Goal: Information Seeking & Learning: Learn about a topic

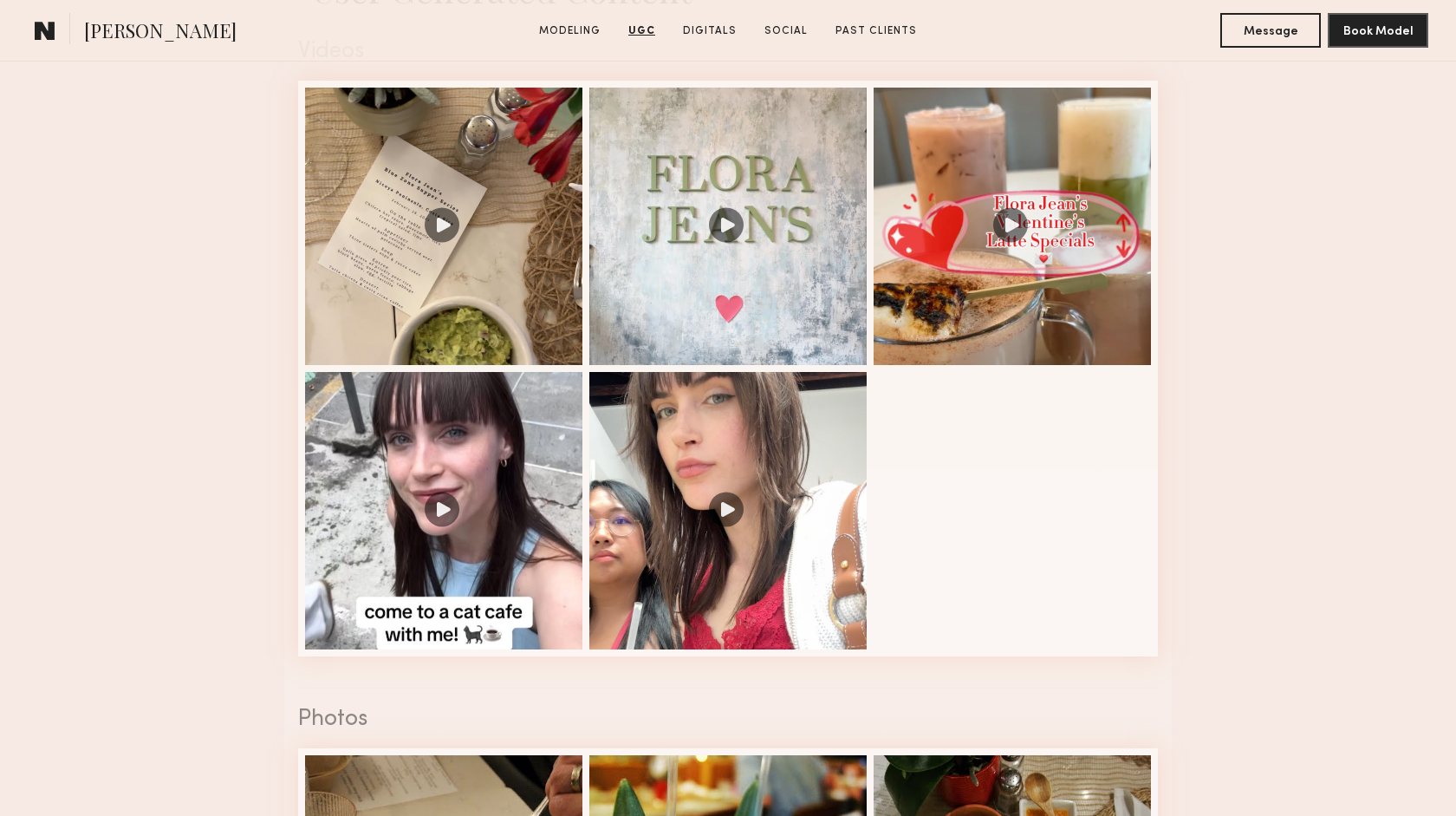
scroll to position [1802, 0]
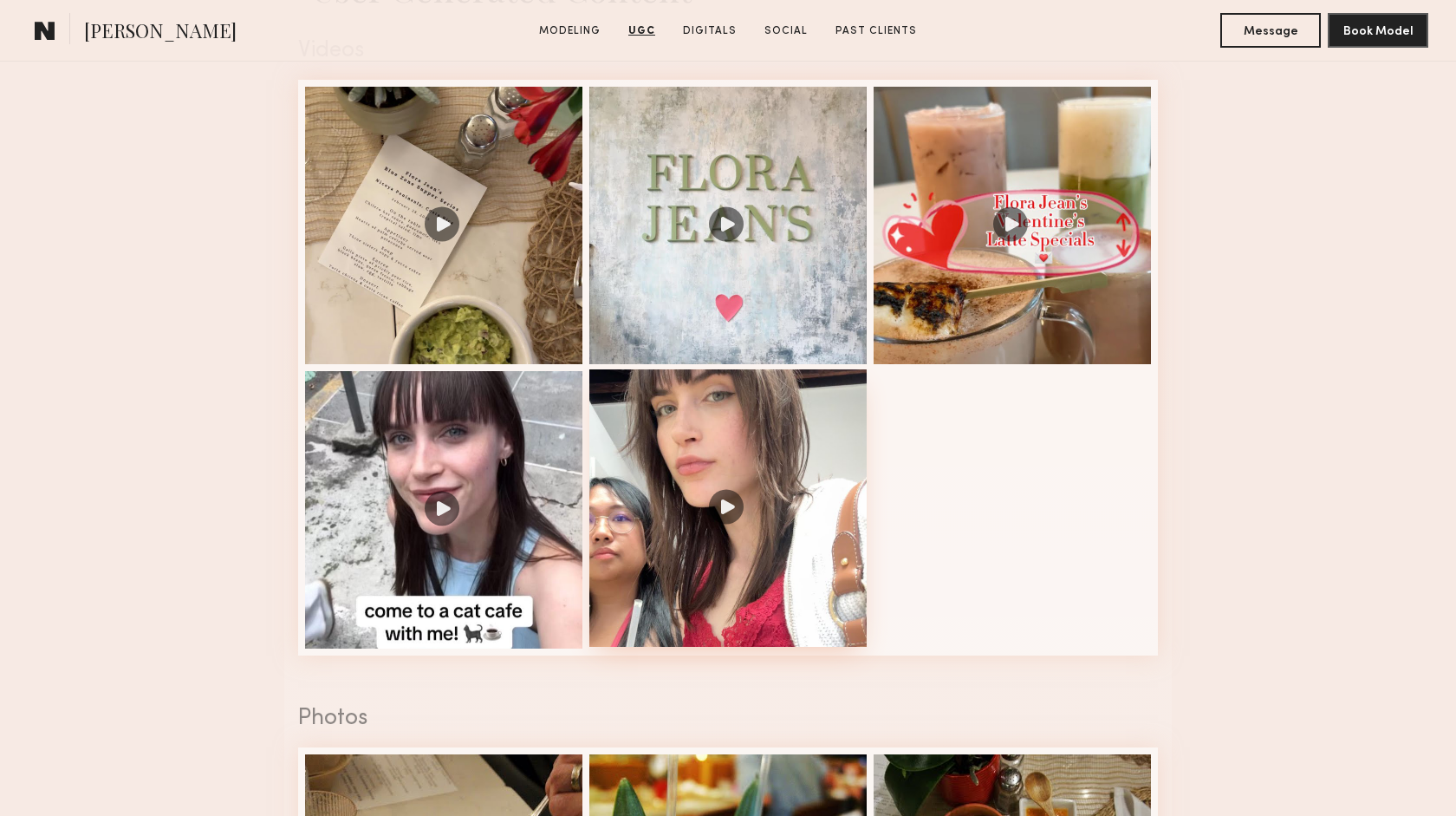
click at [729, 507] on div at bounding box center [728, 508] width 277 height 277
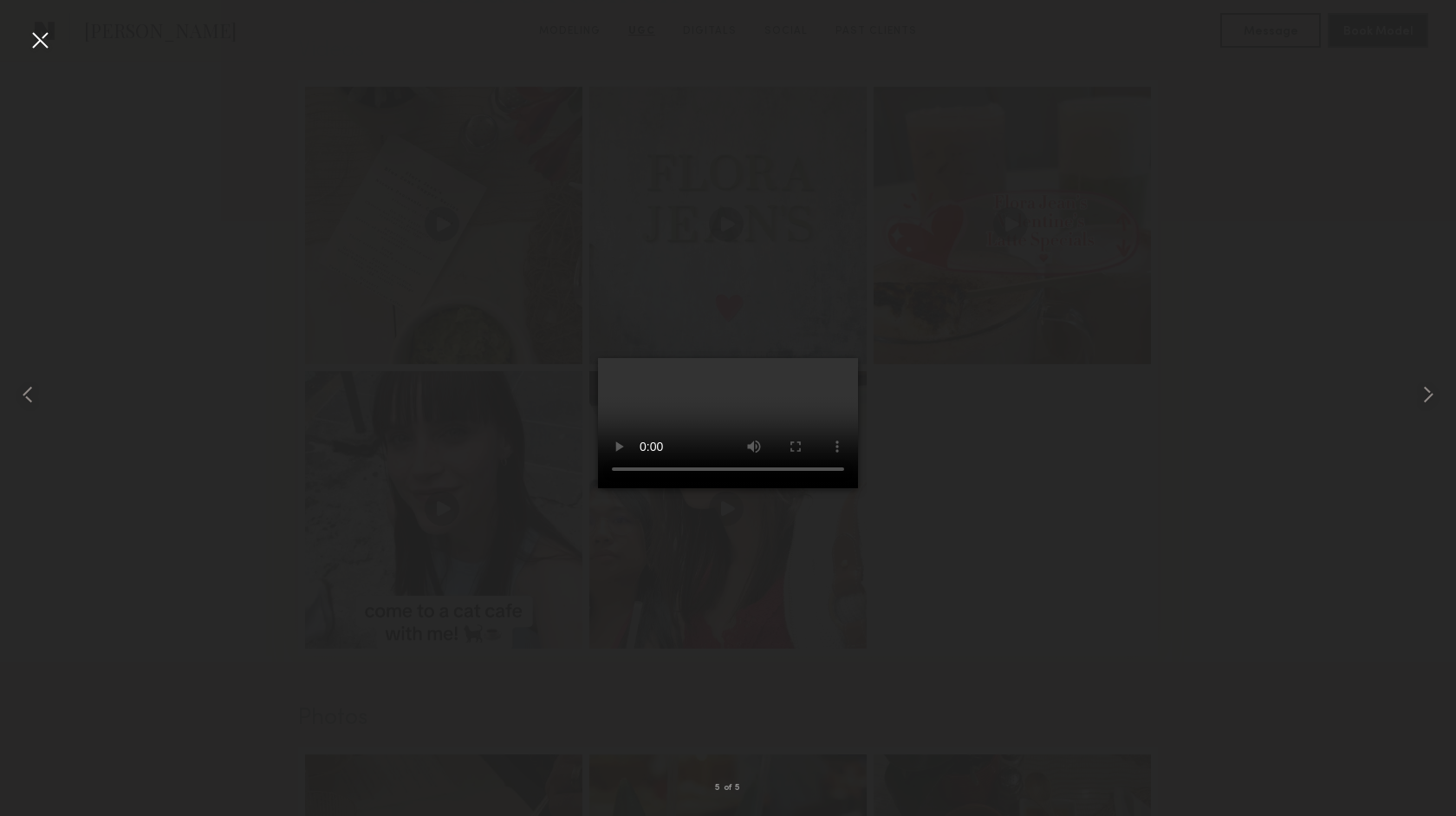
click at [41, 34] on div at bounding box center [40, 40] width 28 height 28
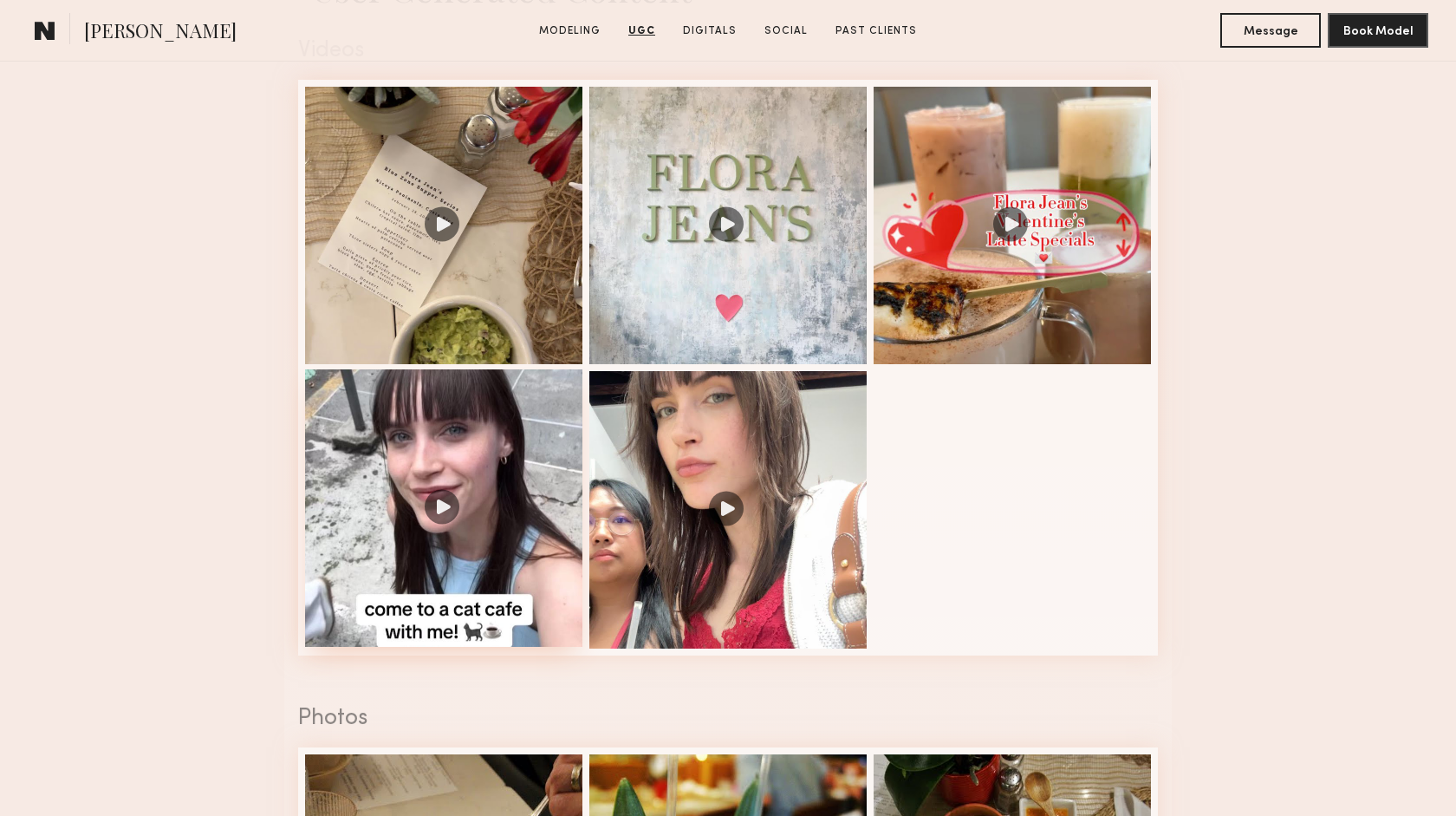
click at [431, 501] on div at bounding box center [444, 508] width 277 height 277
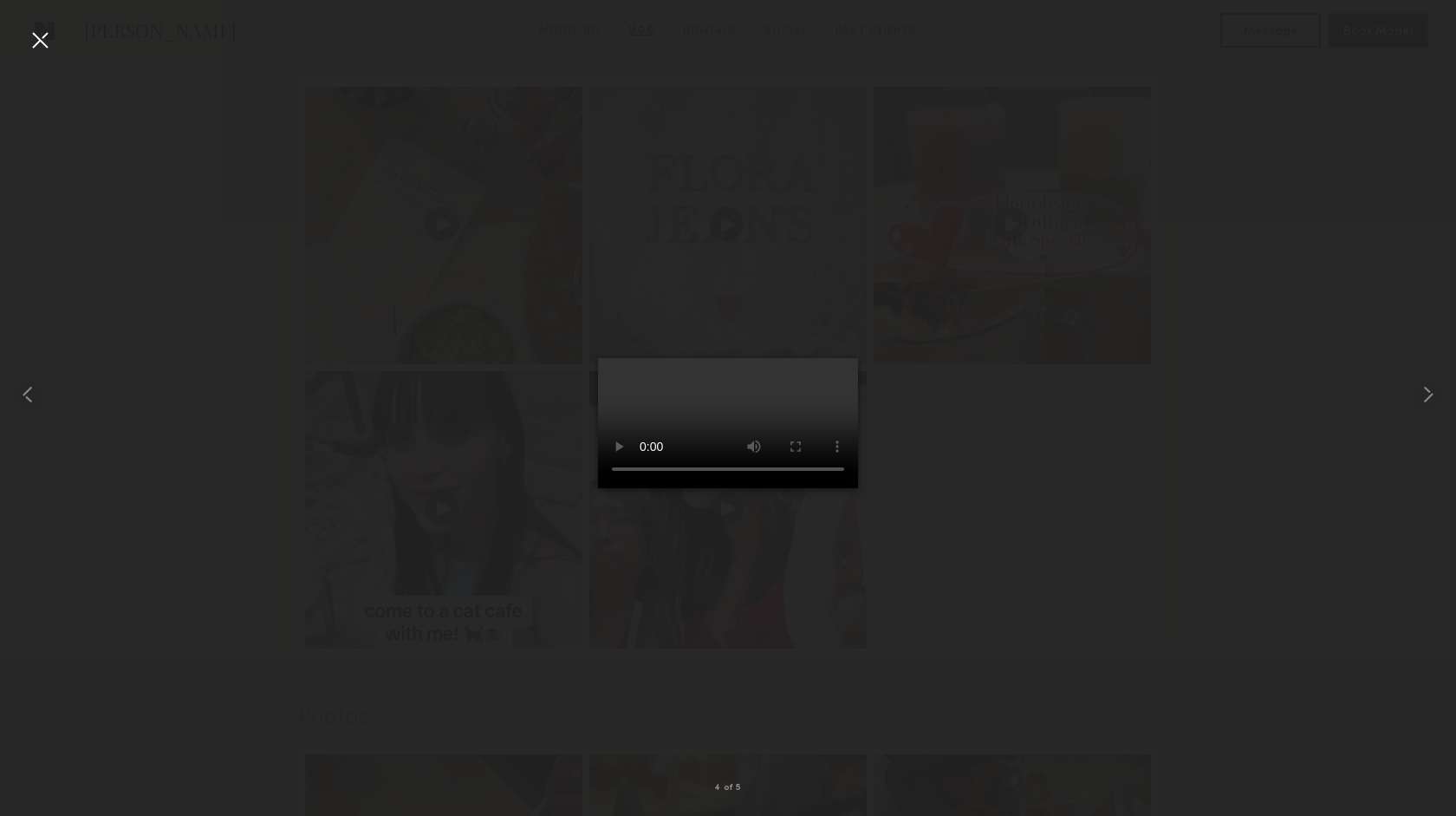
click at [38, 38] on div at bounding box center [40, 40] width 28 height 28
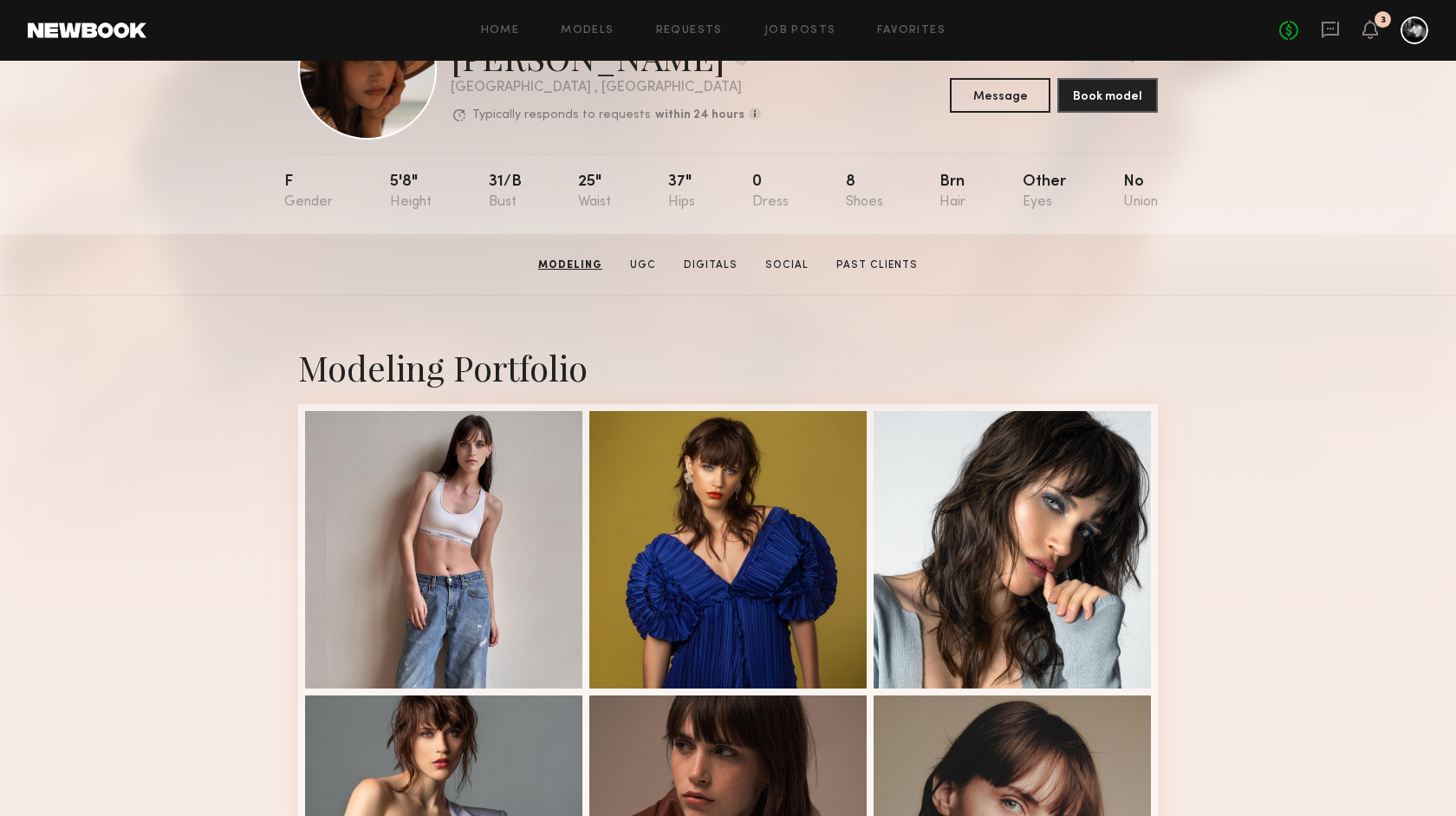
scroll to position [0, 0]
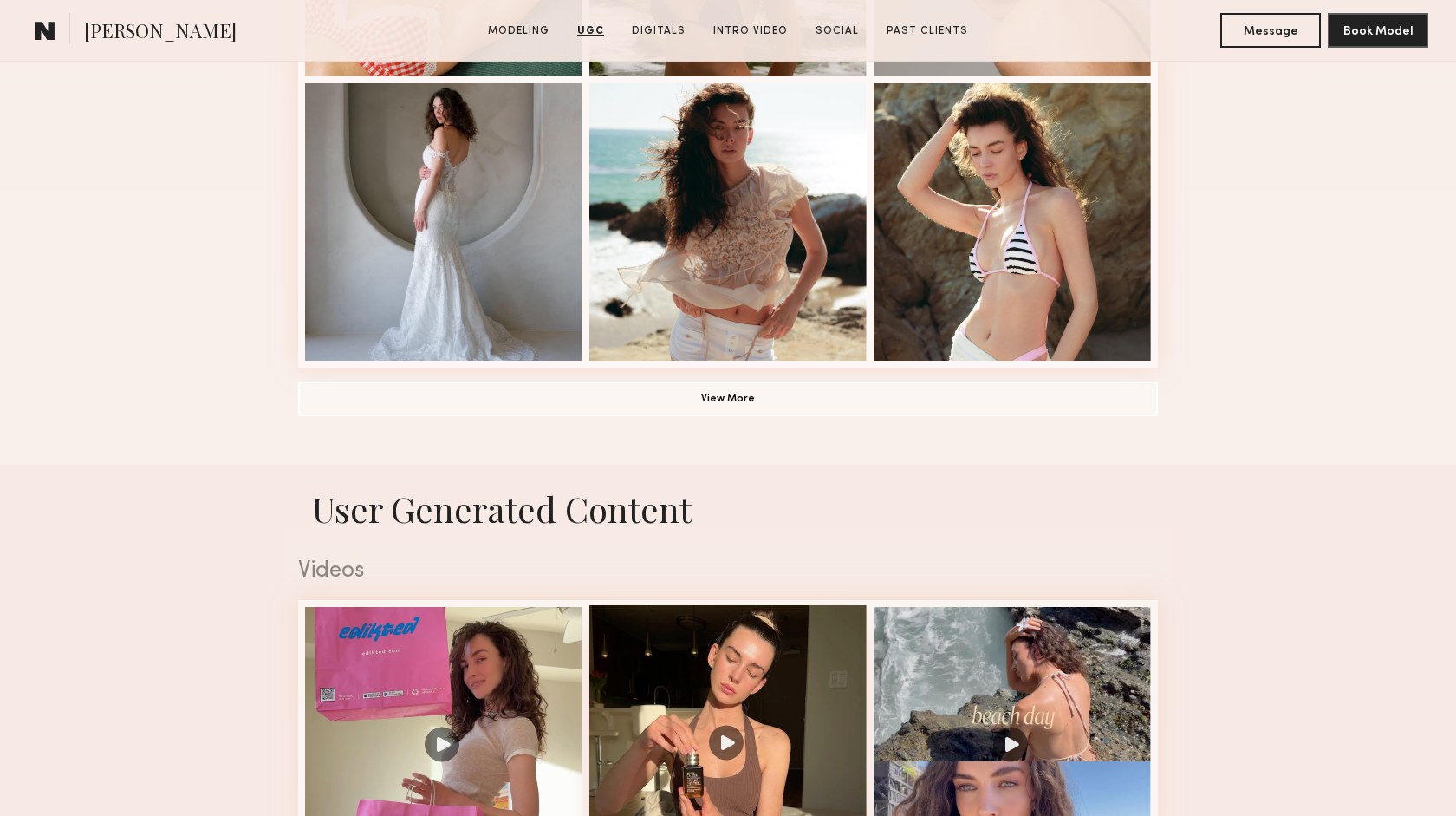
scroll to position [1248, 0]
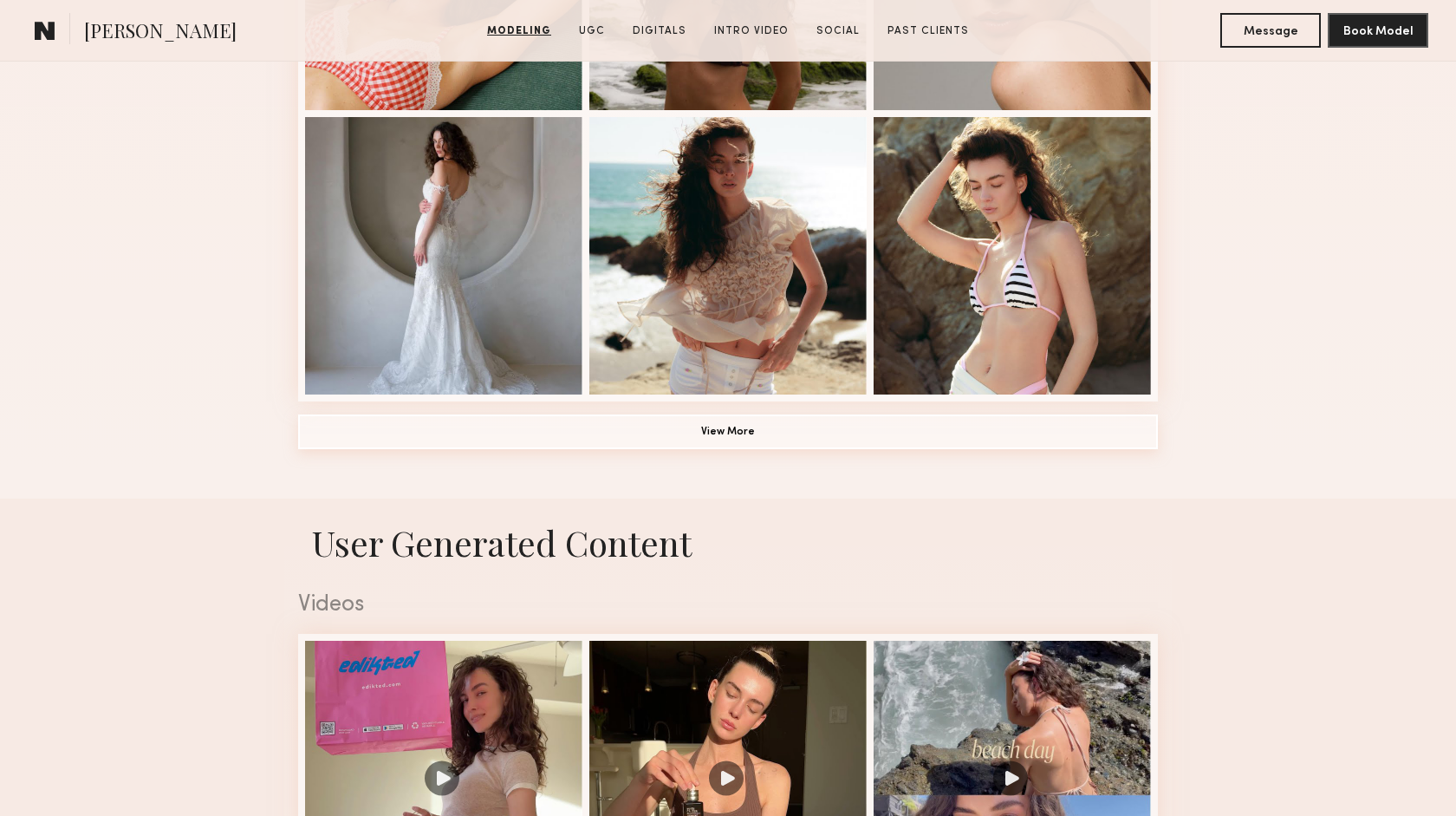
click at [732, 434] on button "View More" at bounding box center [727, 432] width 859 height 35
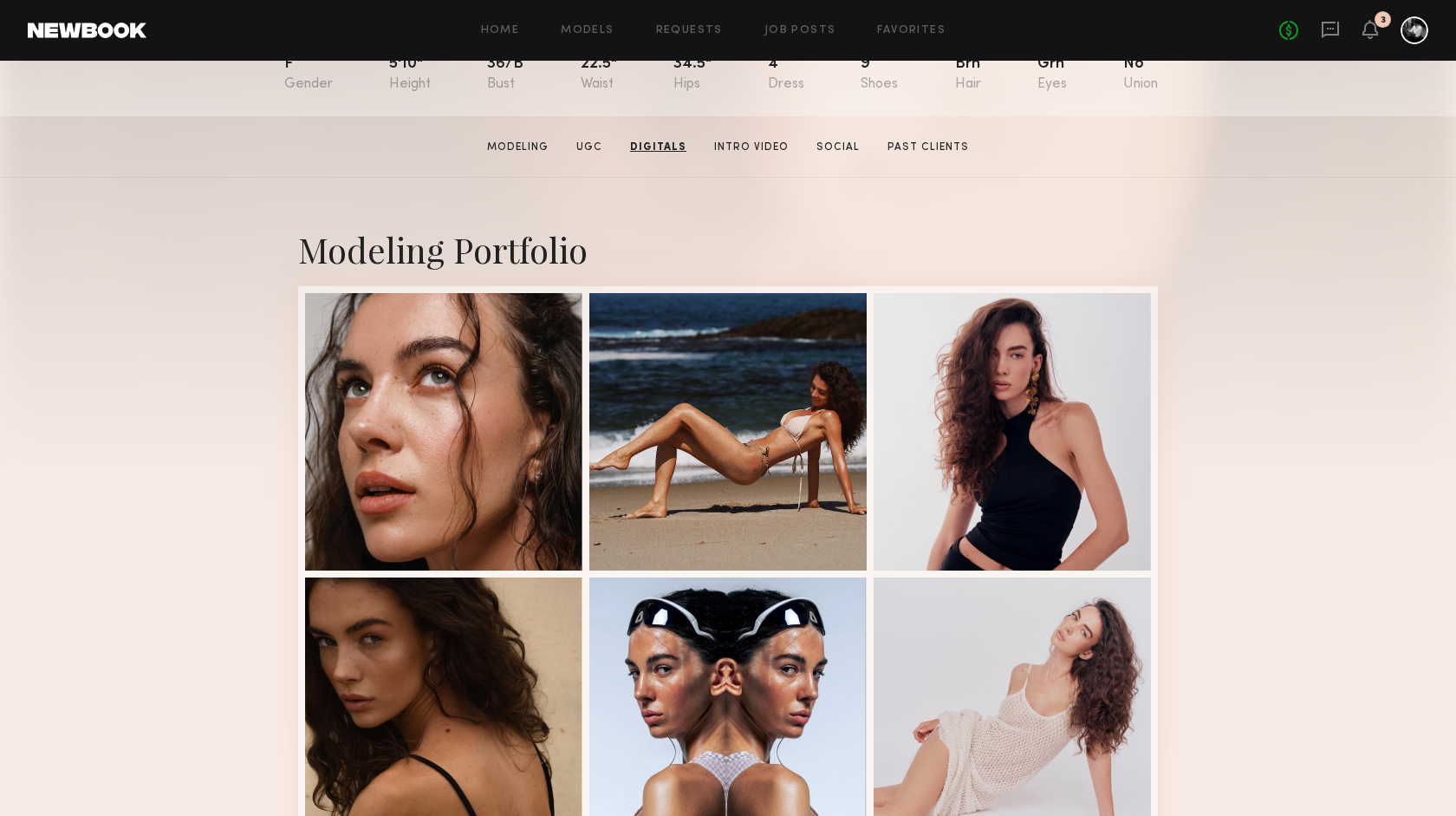
scroll to position [0, 0]
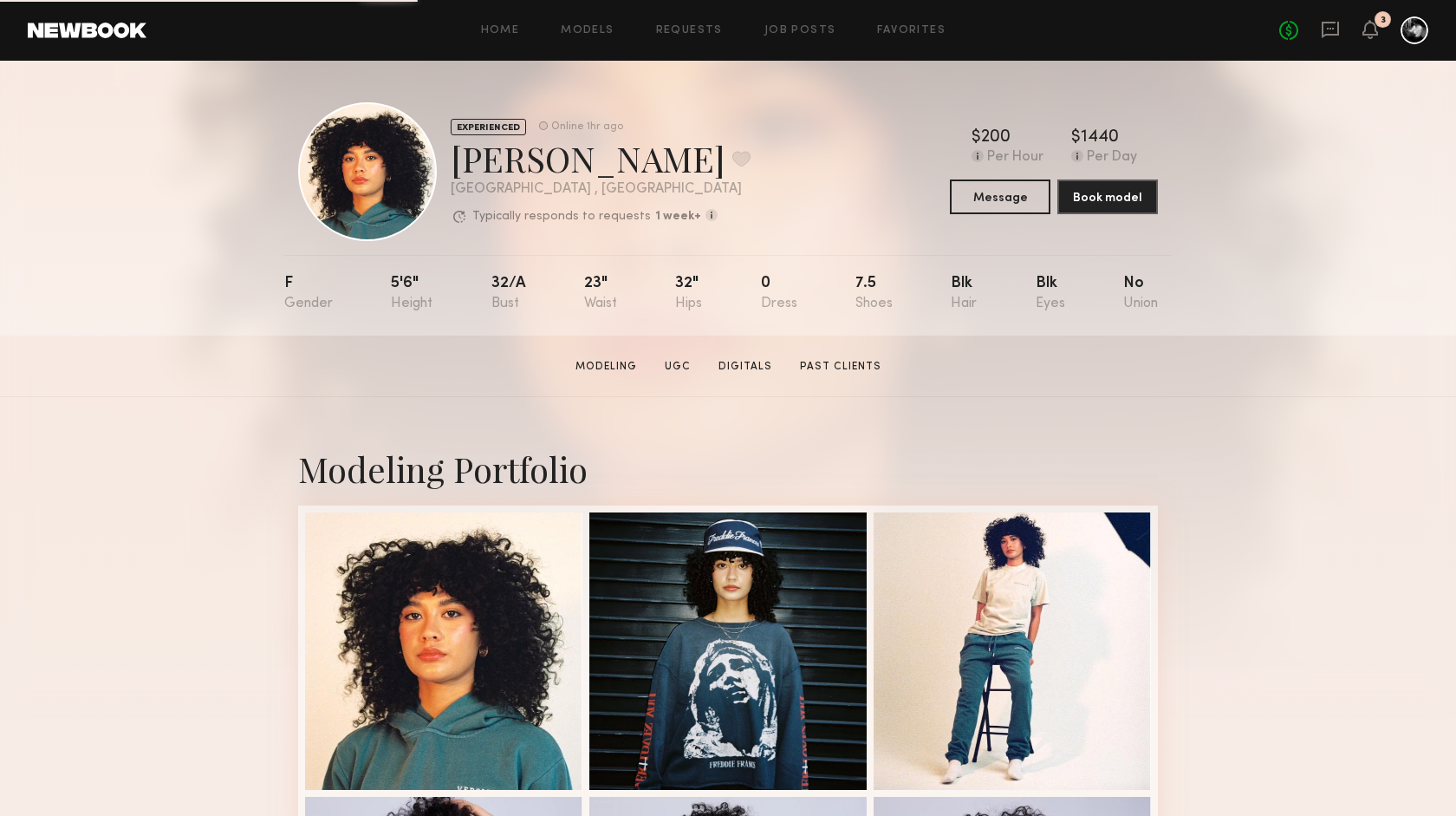
click at [1383, 21] on div "3" at bounding box center [1383, 20] width 5 height 10
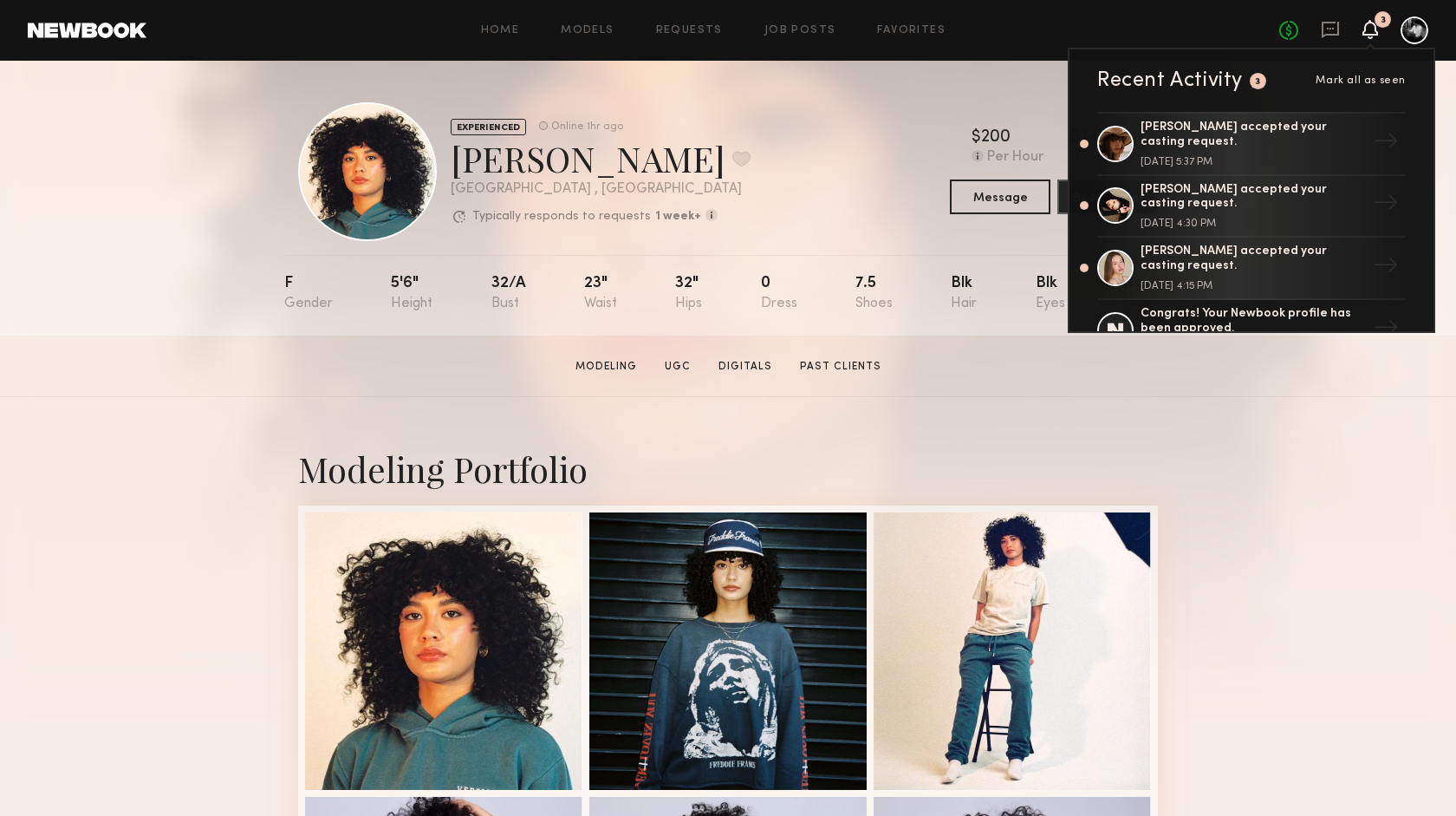
click at [1369, 28] on icon at bounding box center [1370, 28] width 14 height 13
click at [1375, 22] on icon at bounding box center [1370, 30] width 15 height 19
click at [1376, 8] on header "Home Models Requests Job Posts Favorites Sign Out No fees up to $5,000 3 Recent…" at bounding box center [728, 30] width 1456 height 61
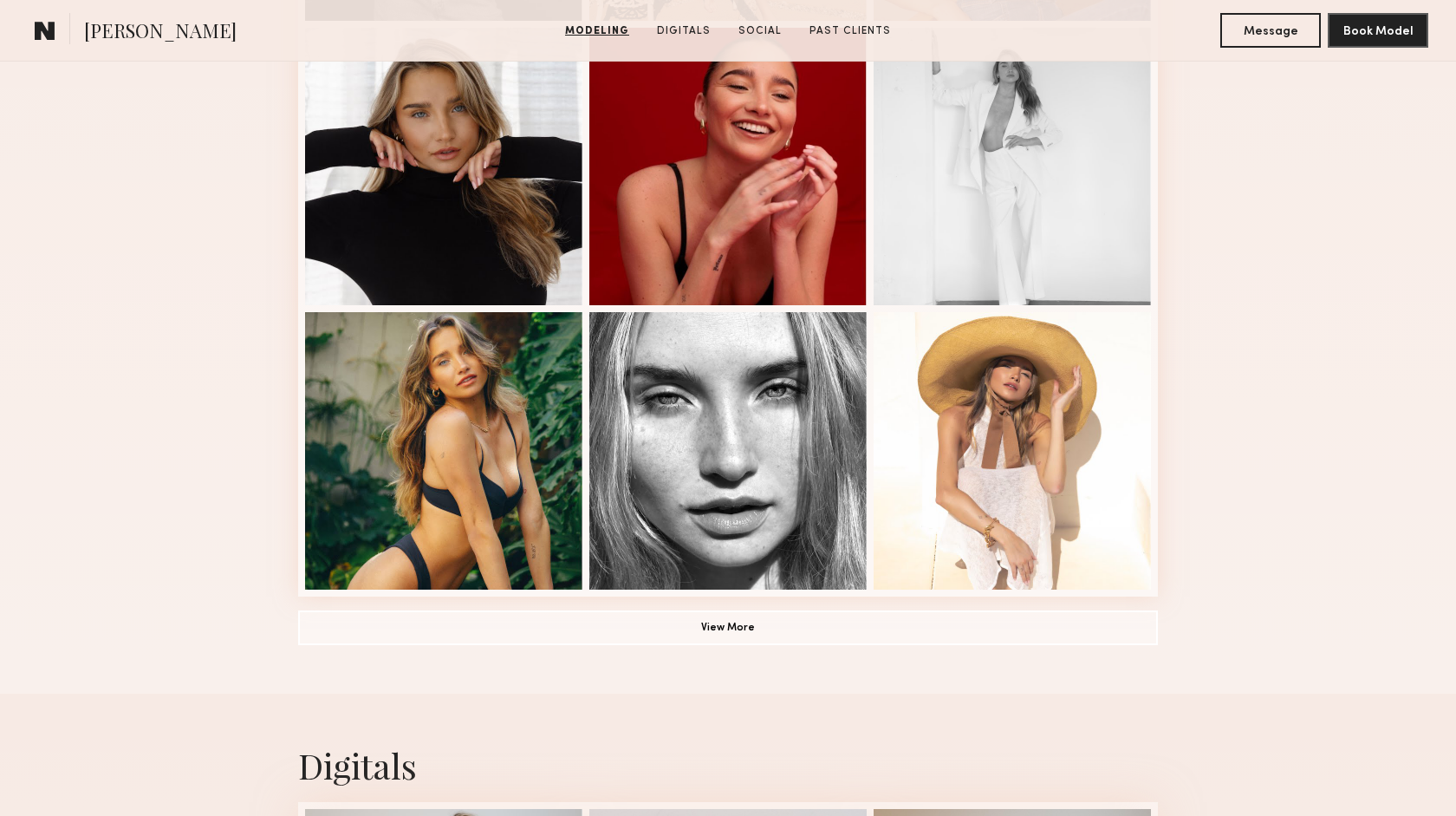
scroll to position [1055, 0]
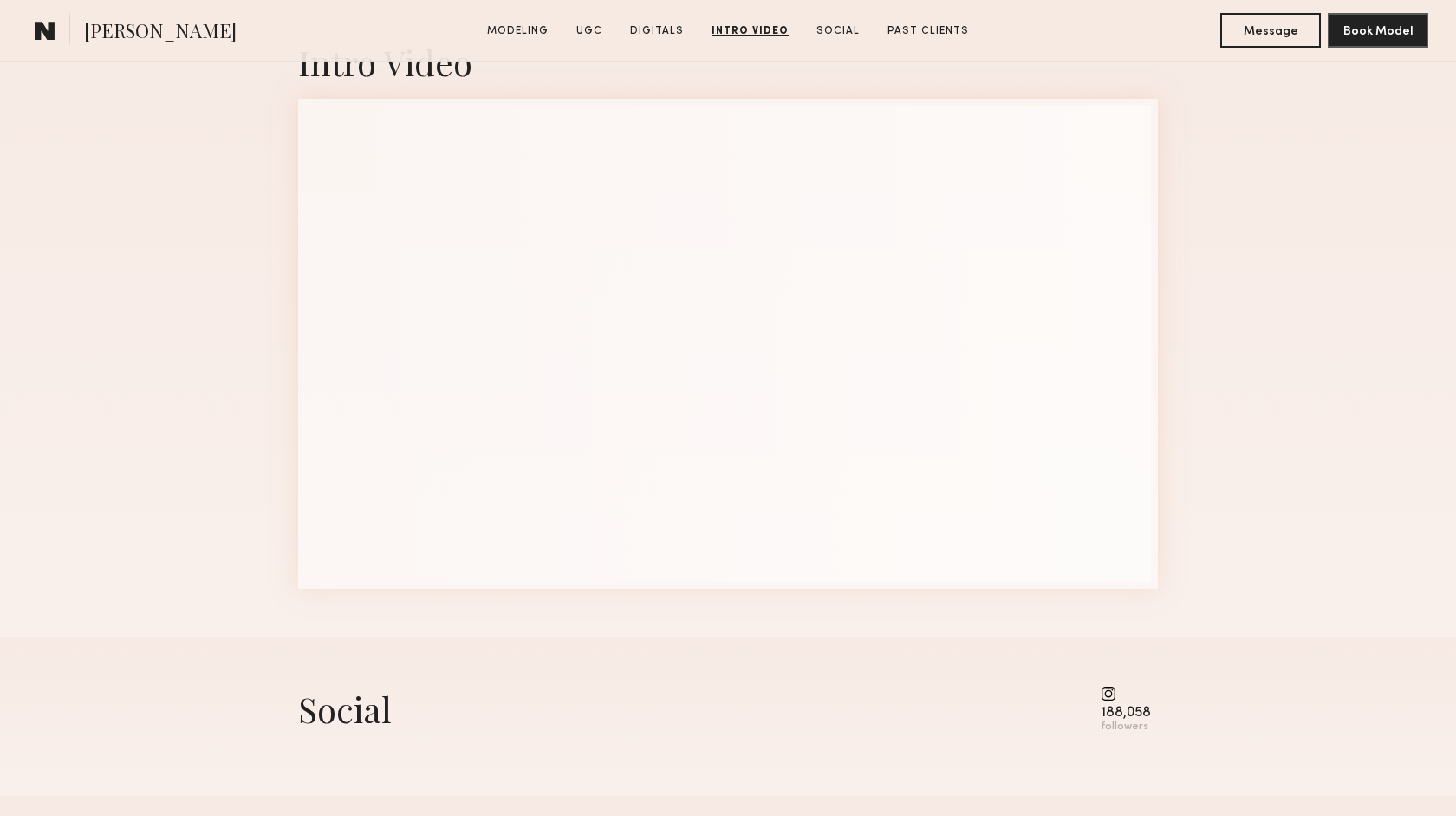
scroll to position [3793, 0]
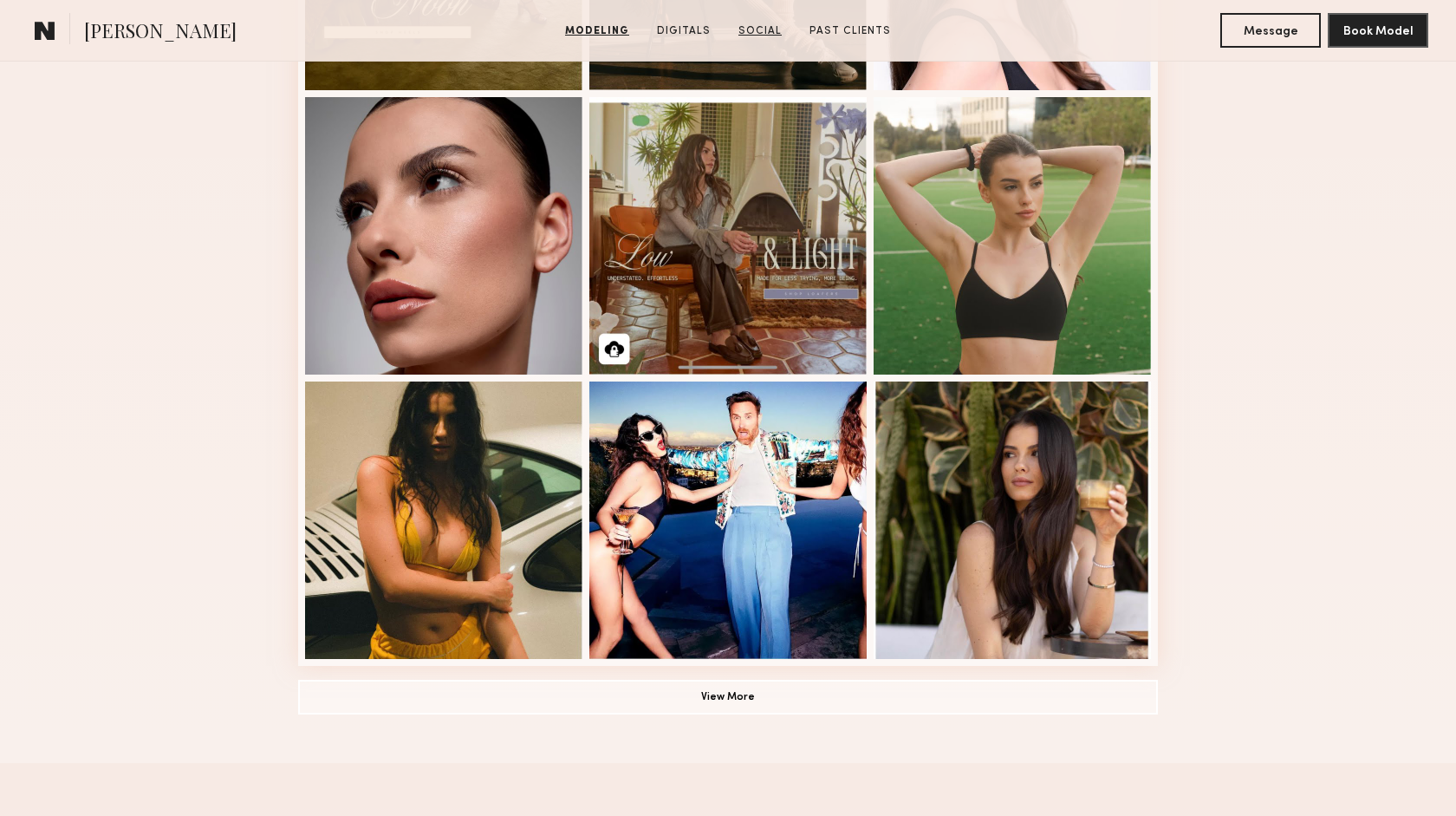
scroll to position [985, 0]
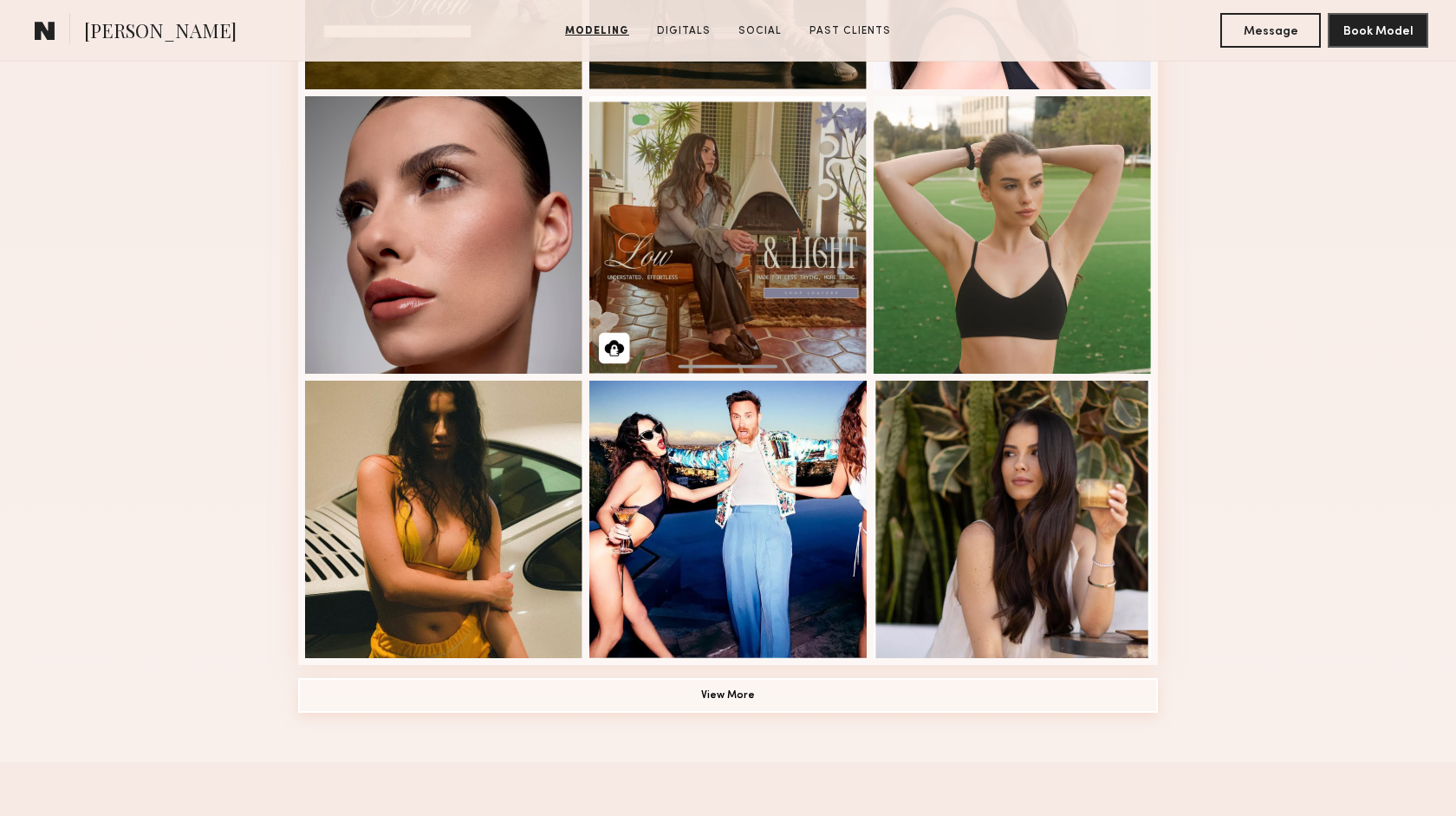
click at [727, 690] on button "View More" at bounding box center [727, 695] width 859 height 35
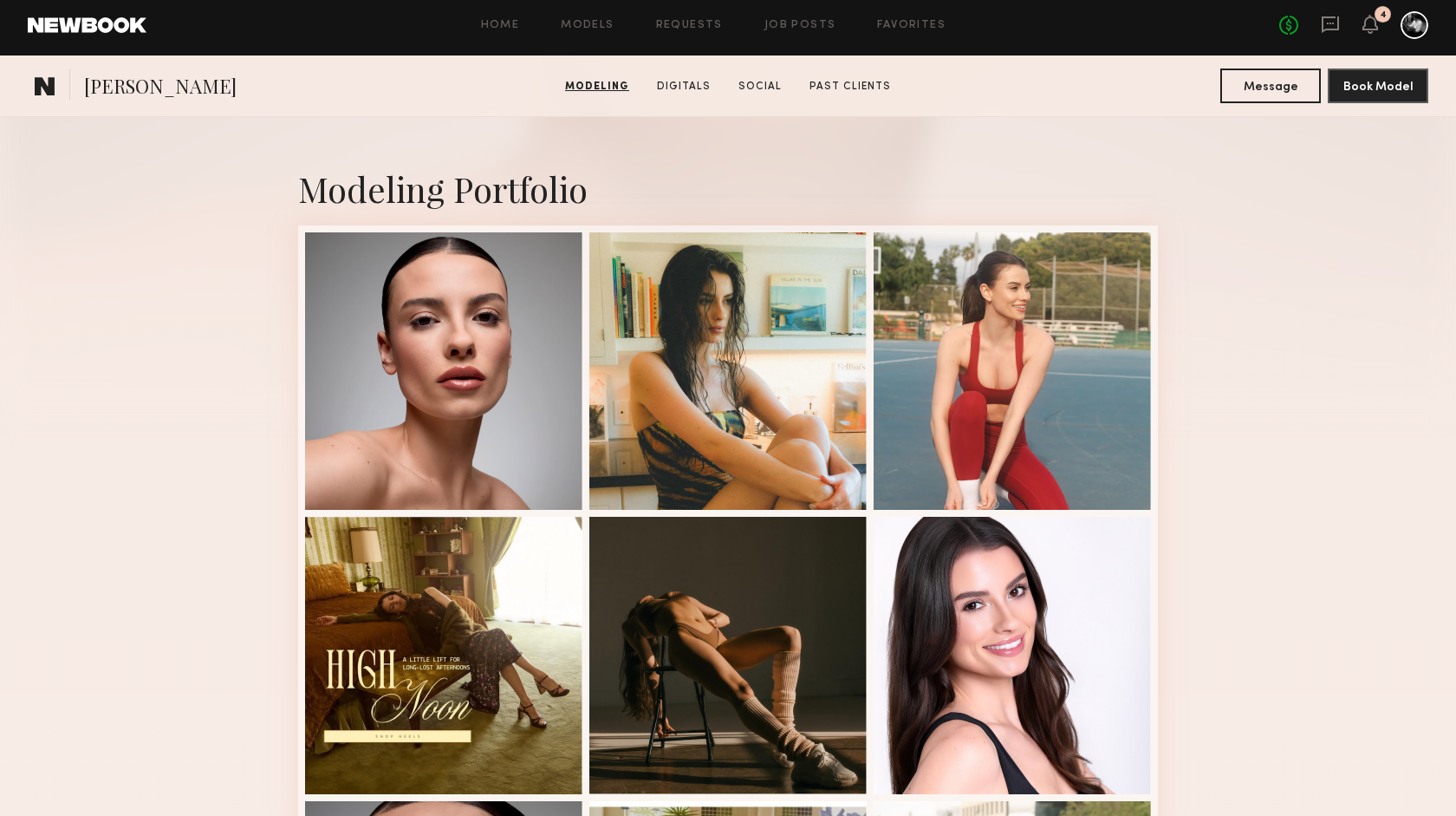
scroll to position [0, 0]
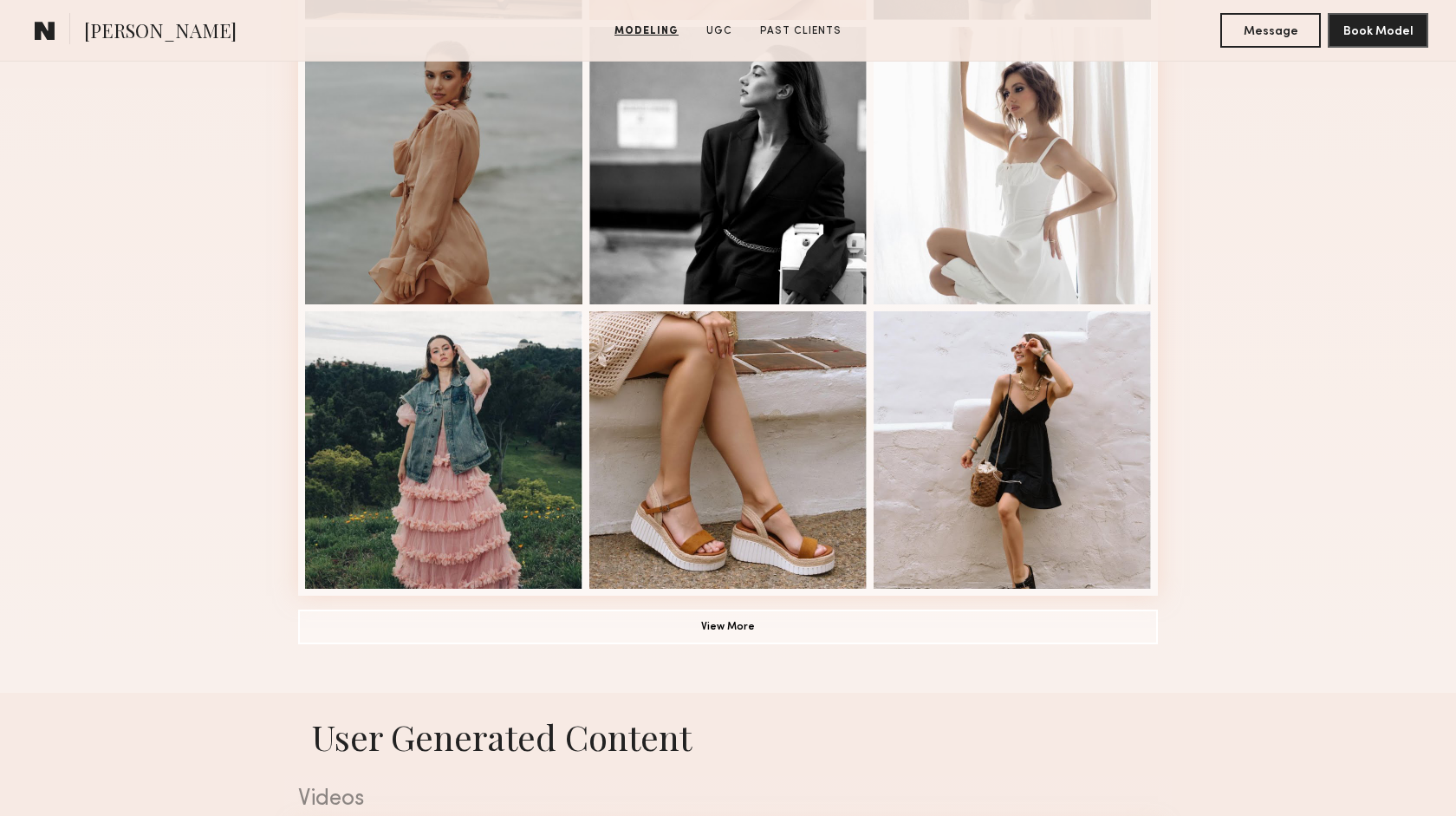
scroll to position [1057, 0]
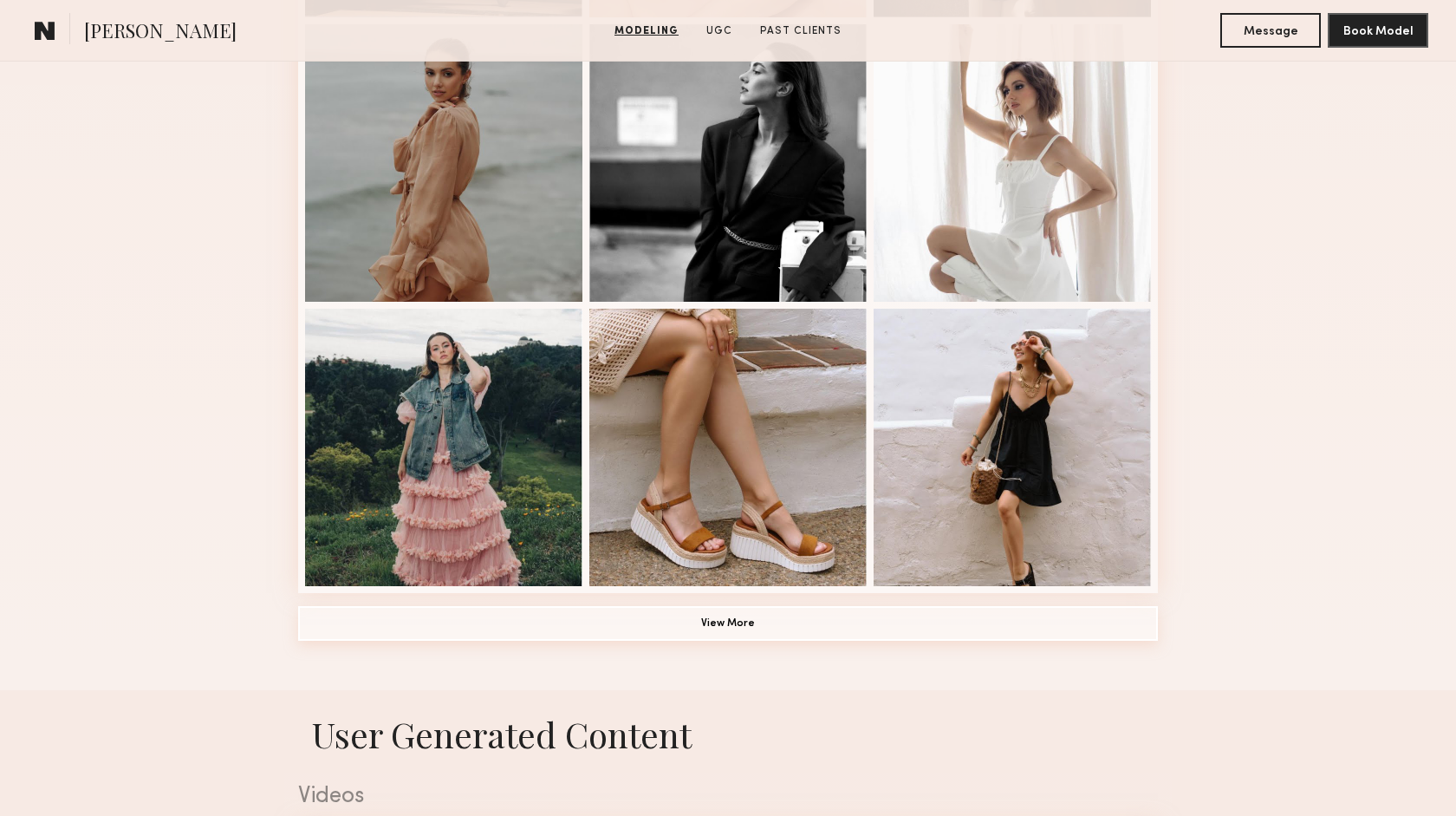
click at [735, 625] on button "View More" at bounding box center [727, 624] width 859 height 35
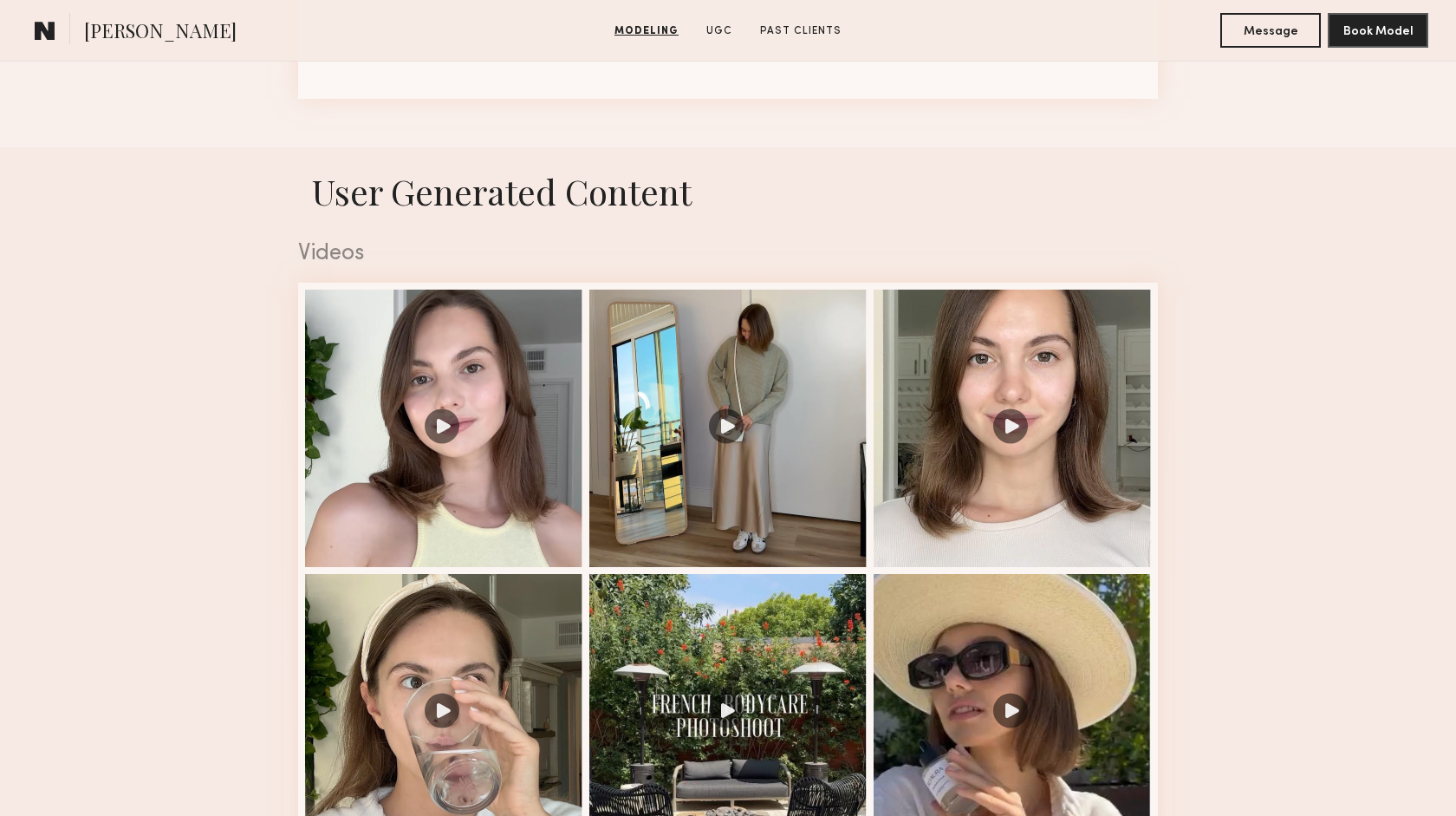
scroll to position [2124, 0]
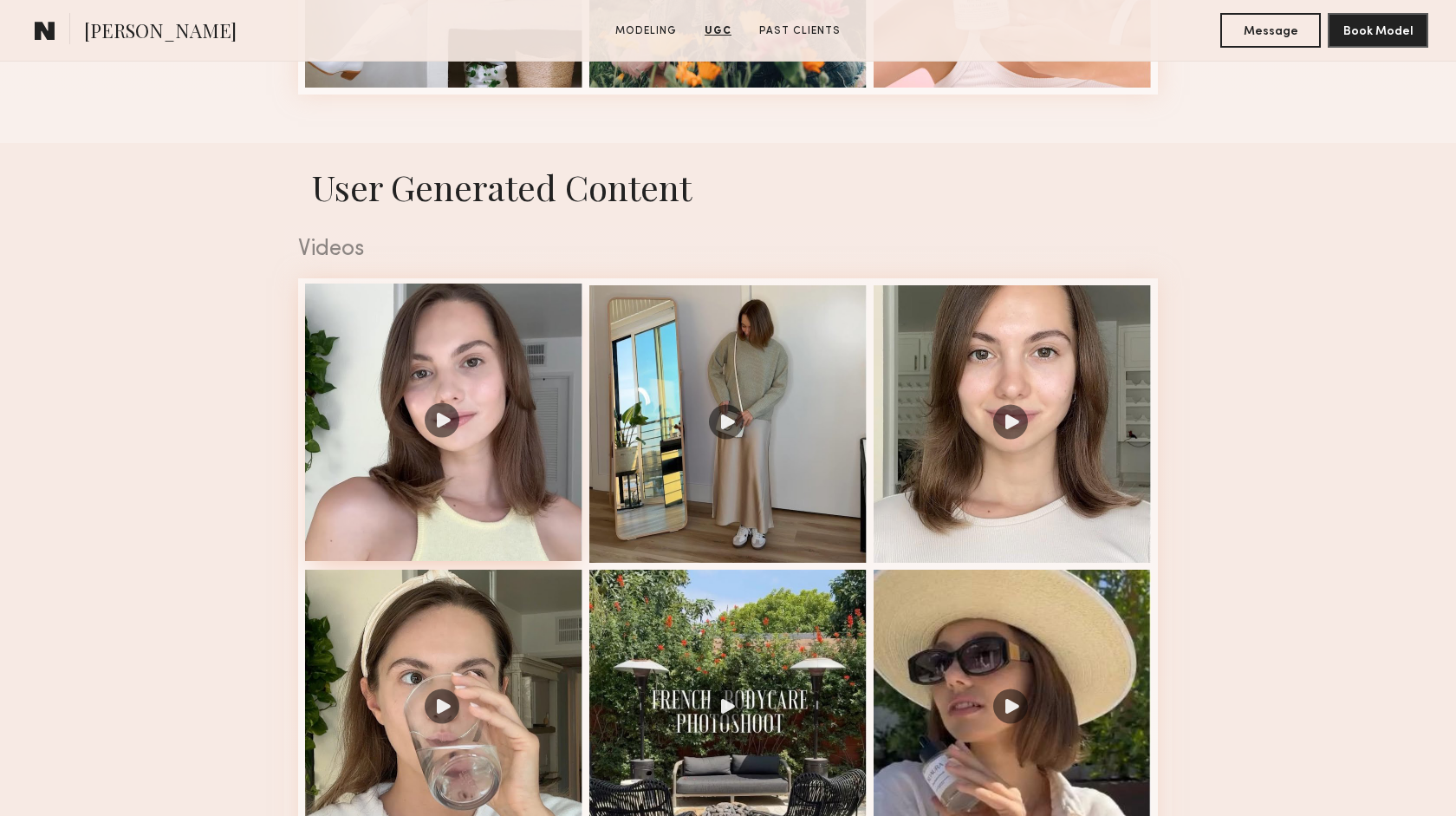
click at [438, 427] on div at bounding box center [444, 422] width 277 height 277
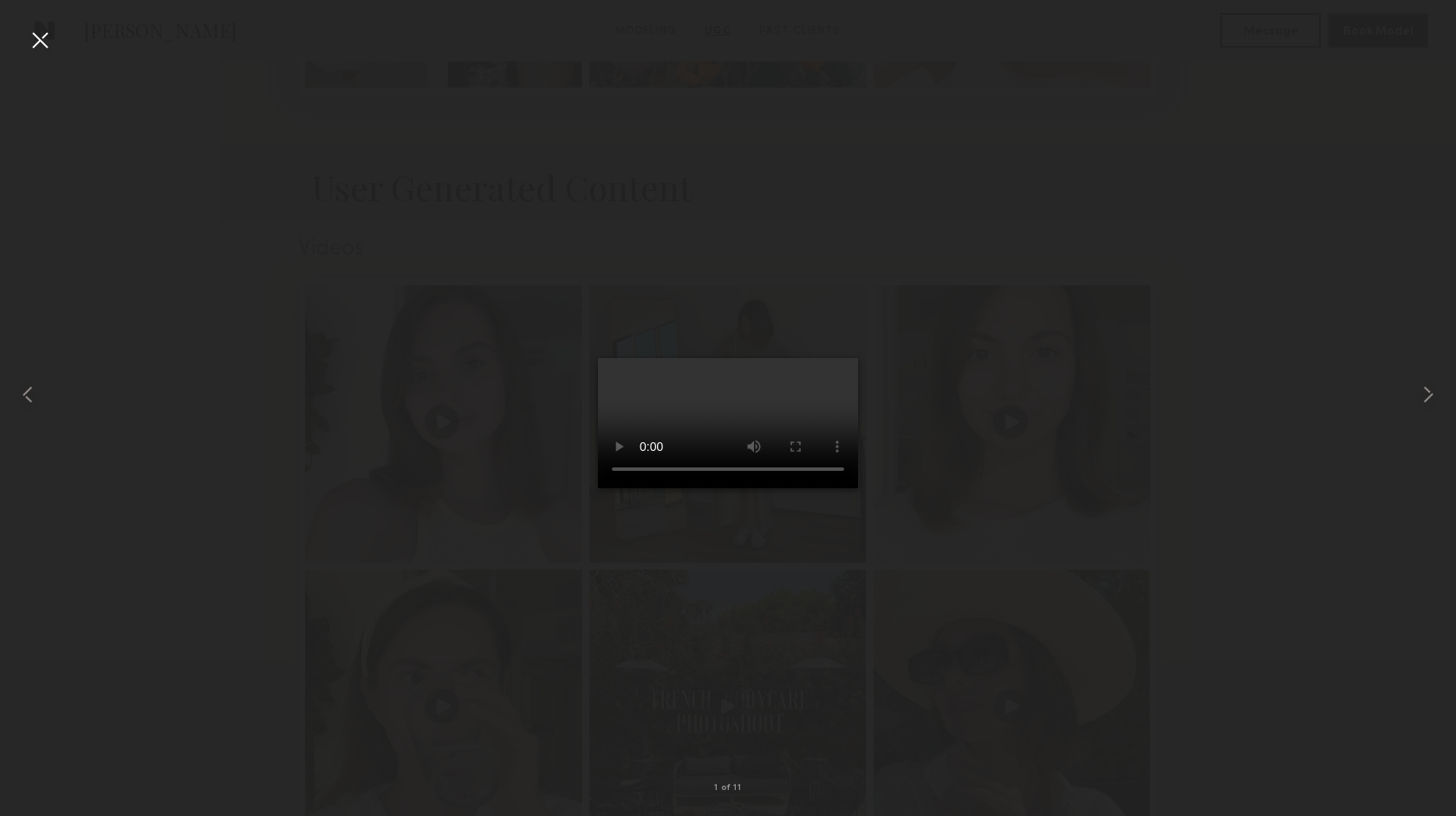
click at [38, 40] on div at bounding box center [40, 40] width 28 height 28
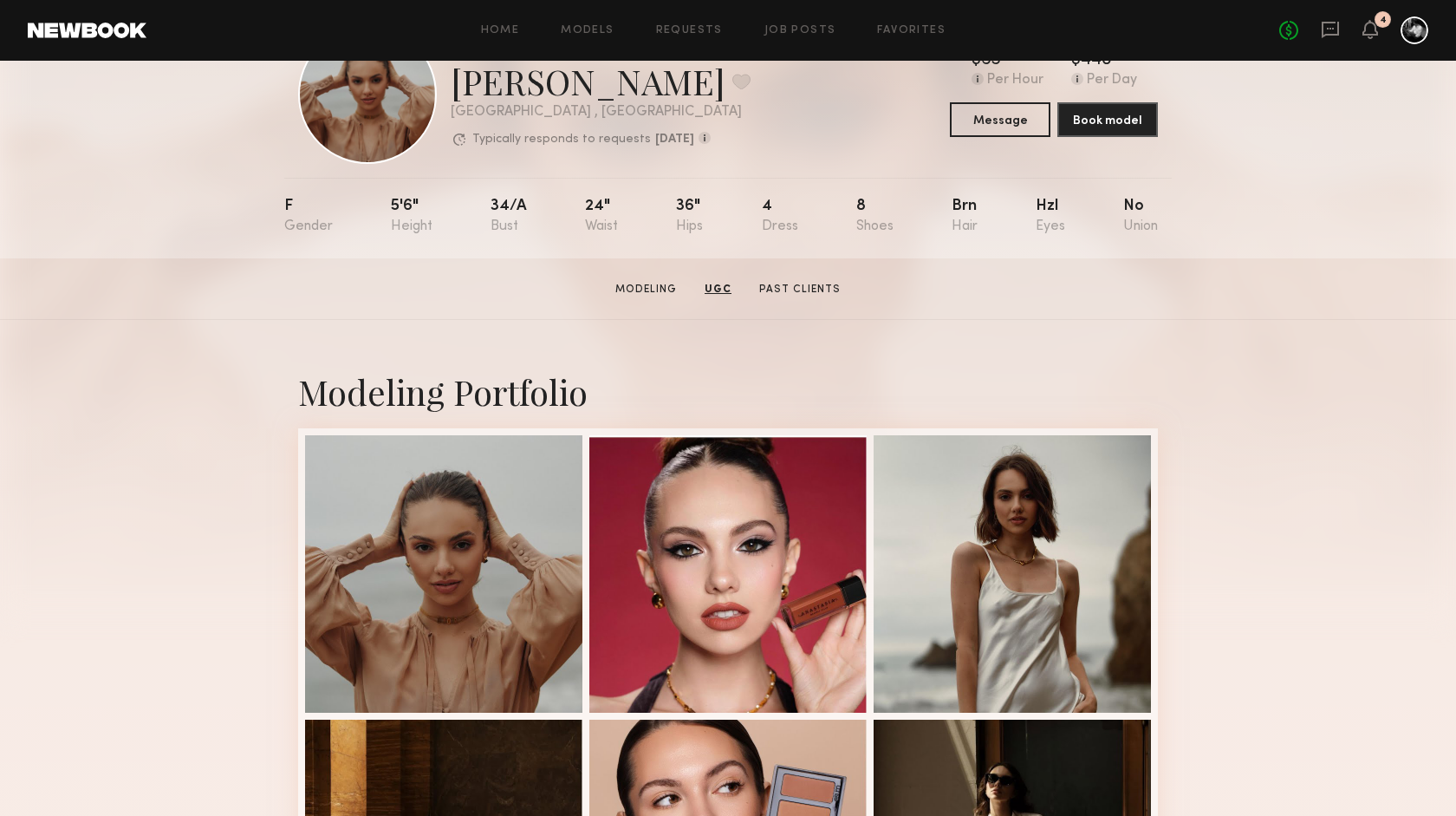
scroll to position [0, 0]
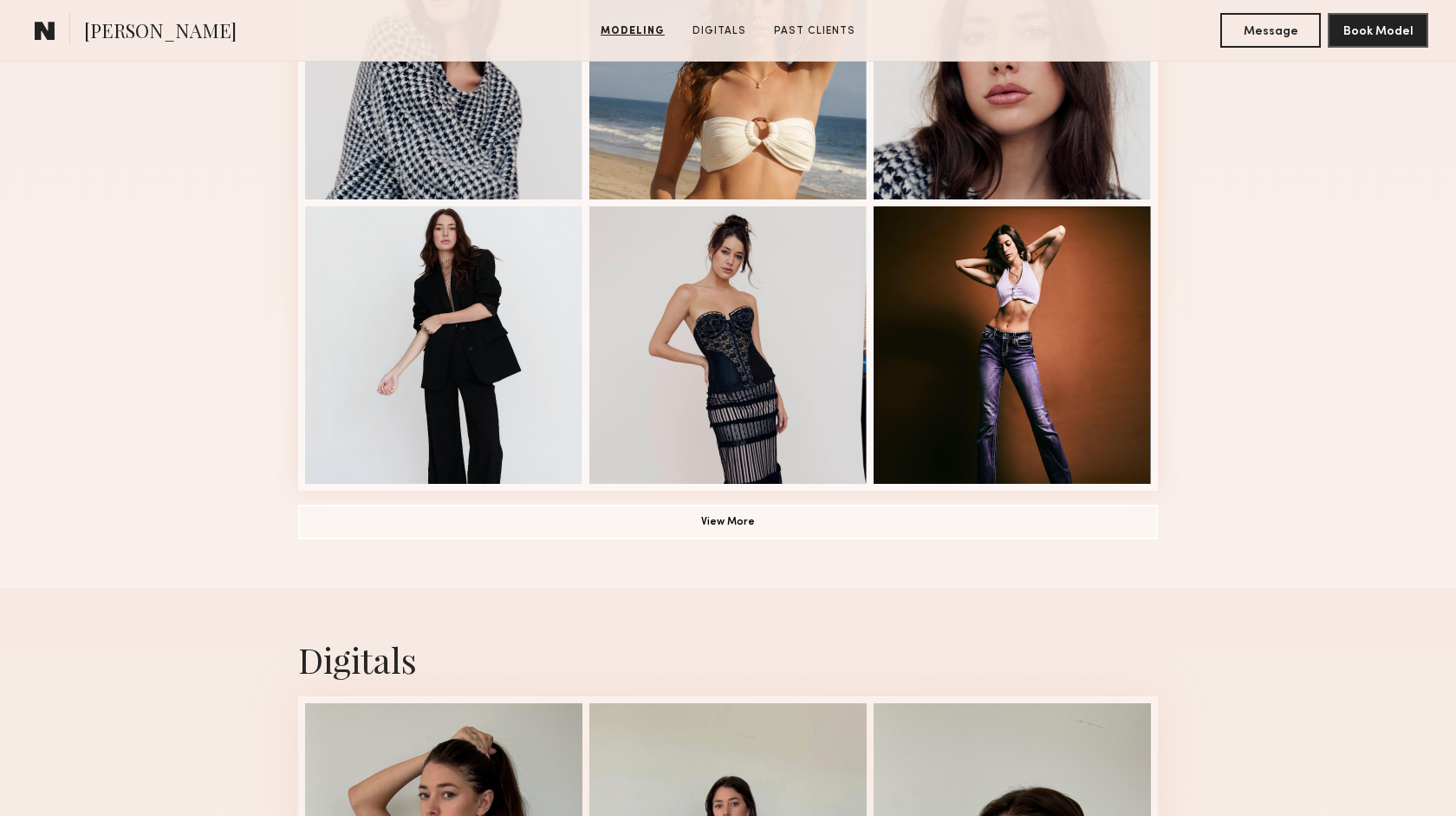
scroll to position [1160, 0]
click at [724, 529] on button "View More" at bounding box center [727, 520] width 859 height 35
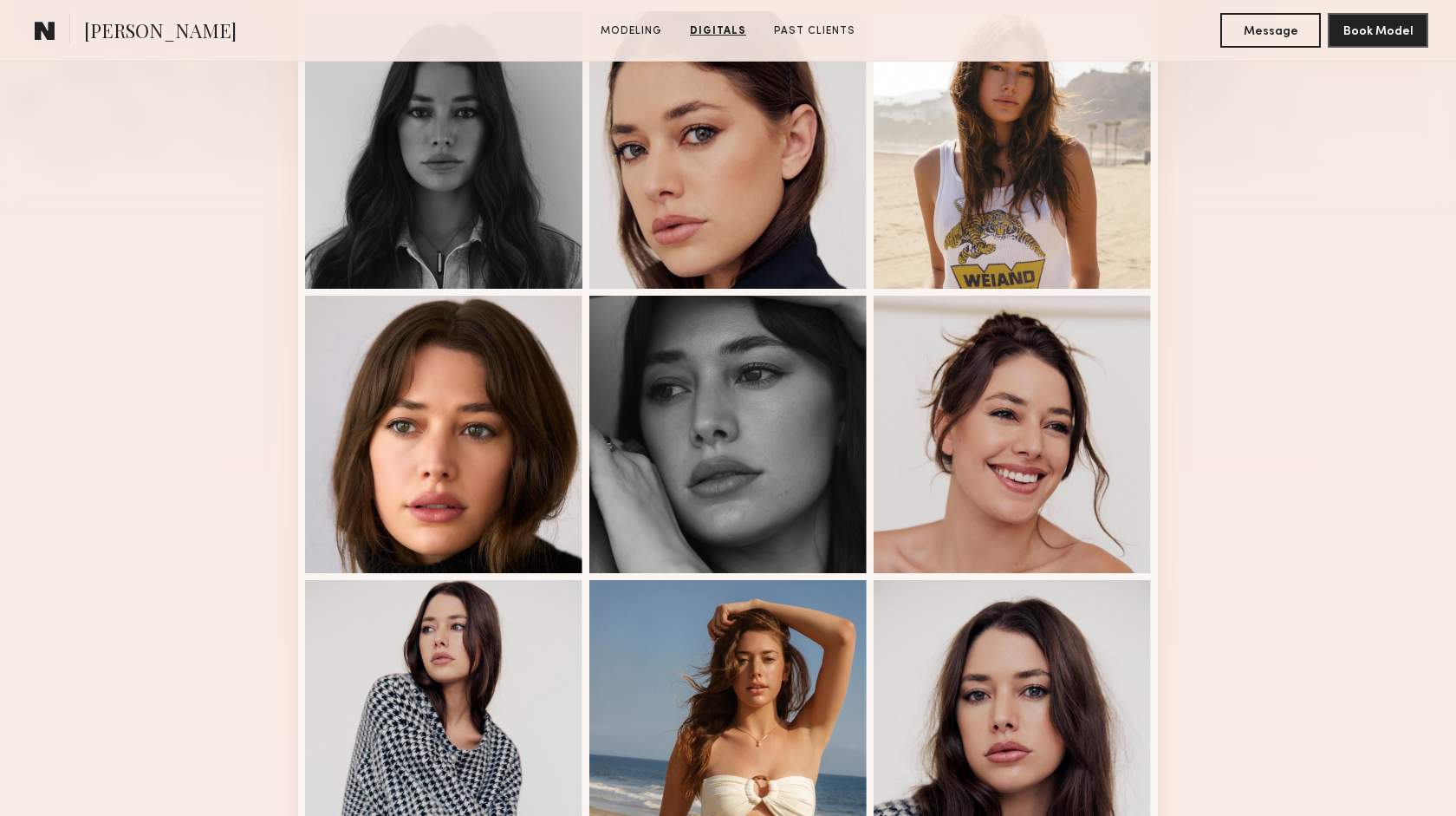
scroll to position [0, 0]
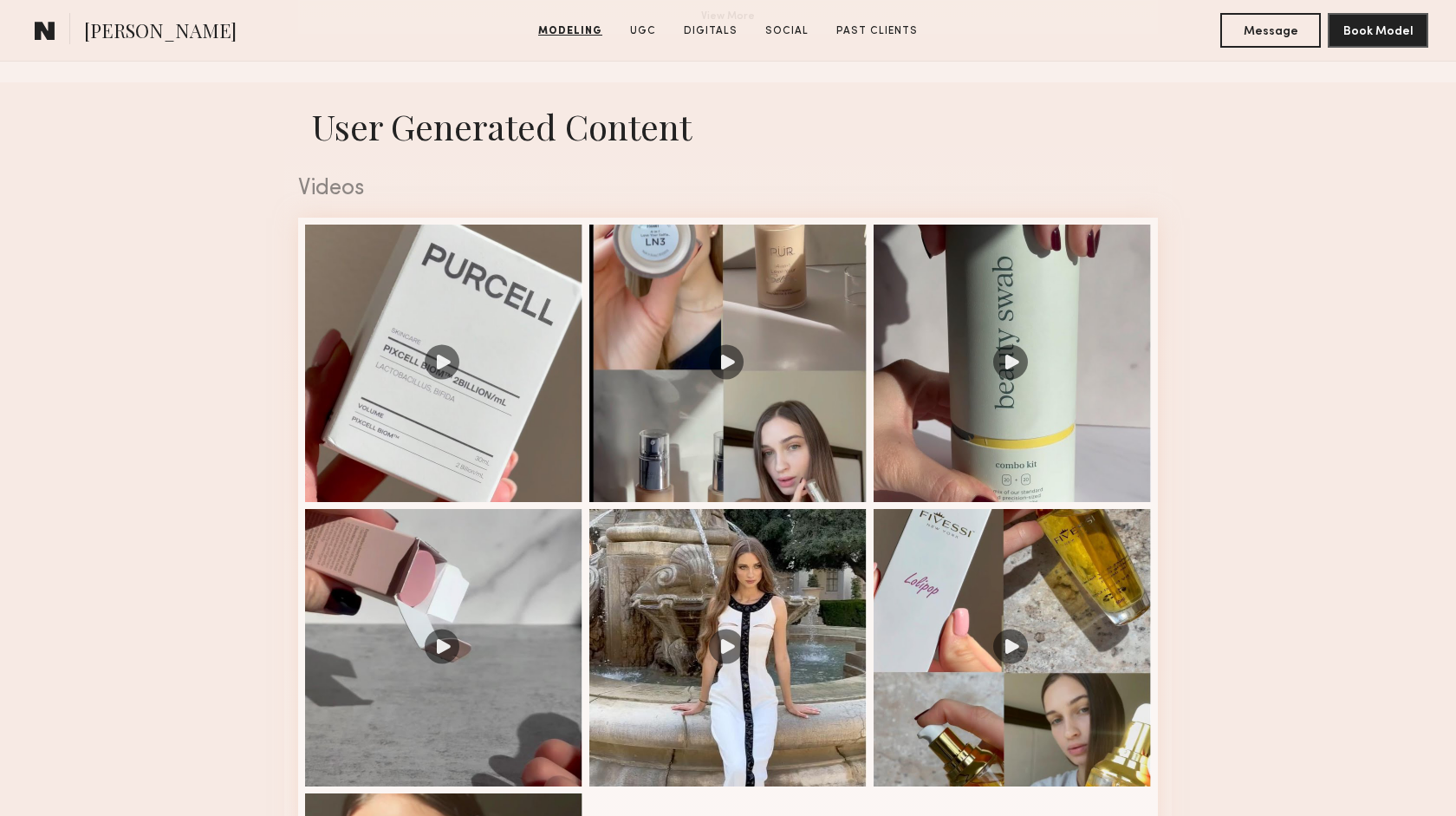
scroll to position [1673, 0]
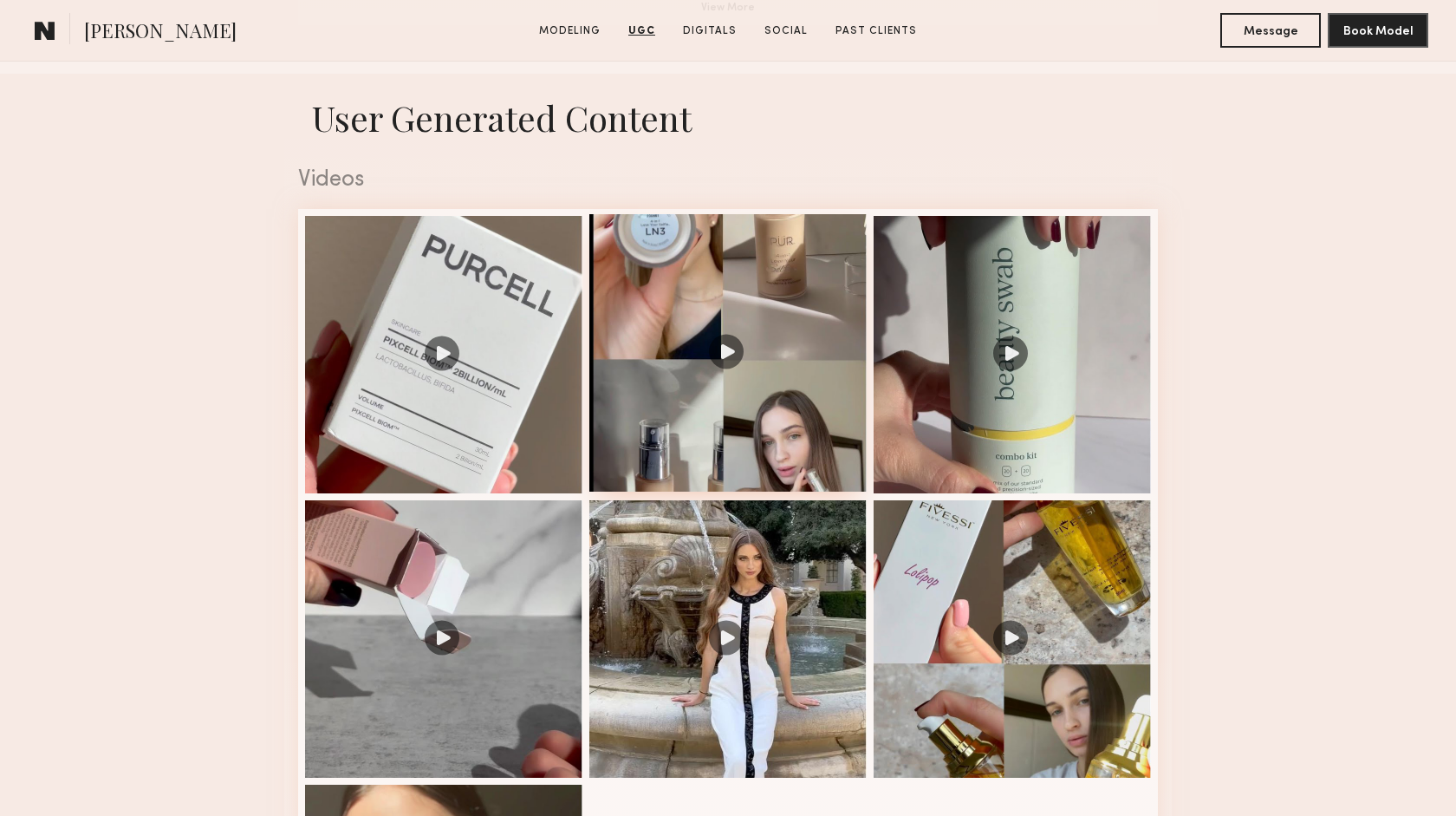
click at [727, 344] on div at bounding box center [728, 352] width 277 height 277
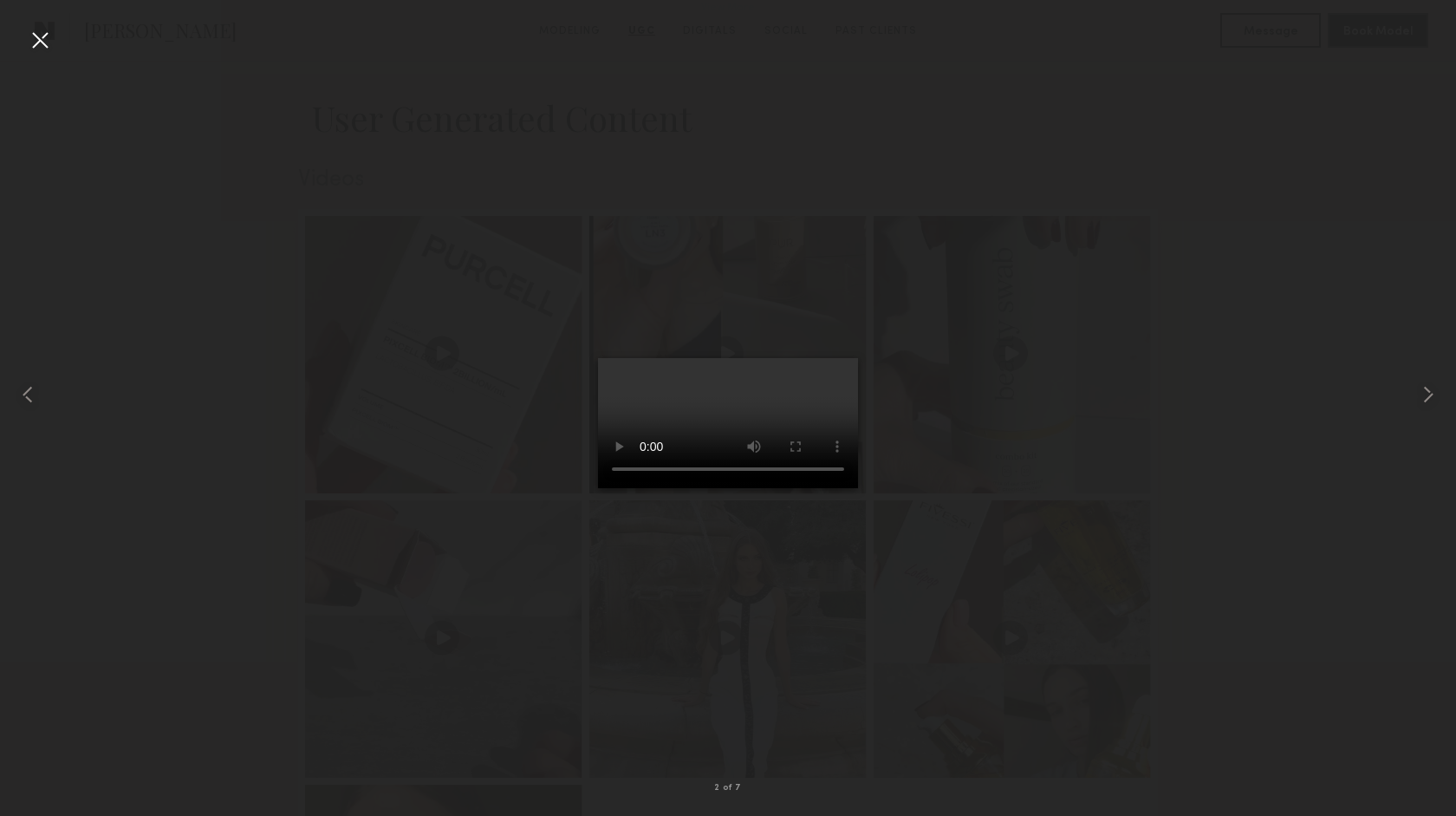
click at [43, 38] on div at bounding box center [40, 40] width 28 height 28
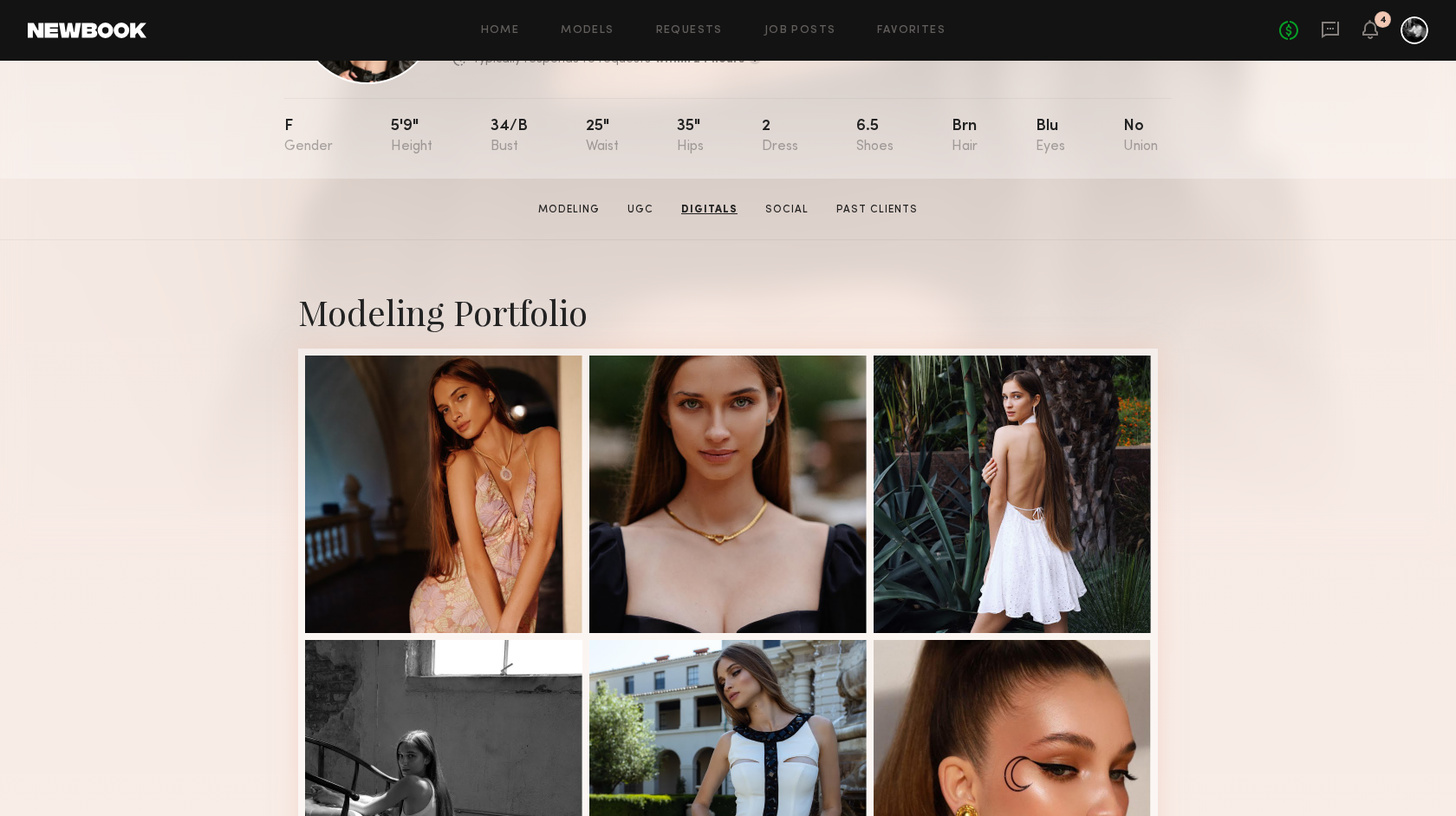
scroll to position [0, 0]
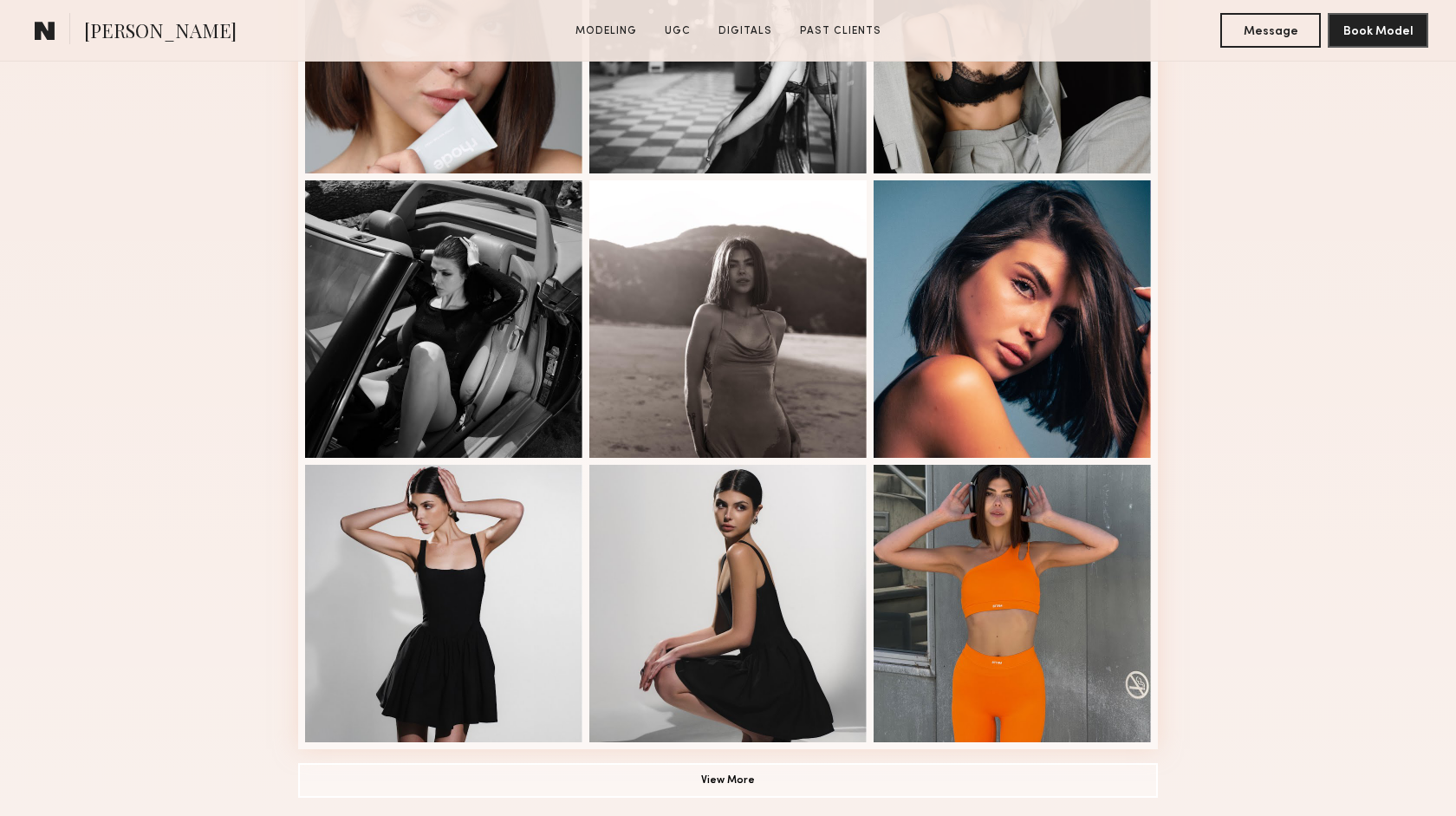
scroll to position [914, 0]
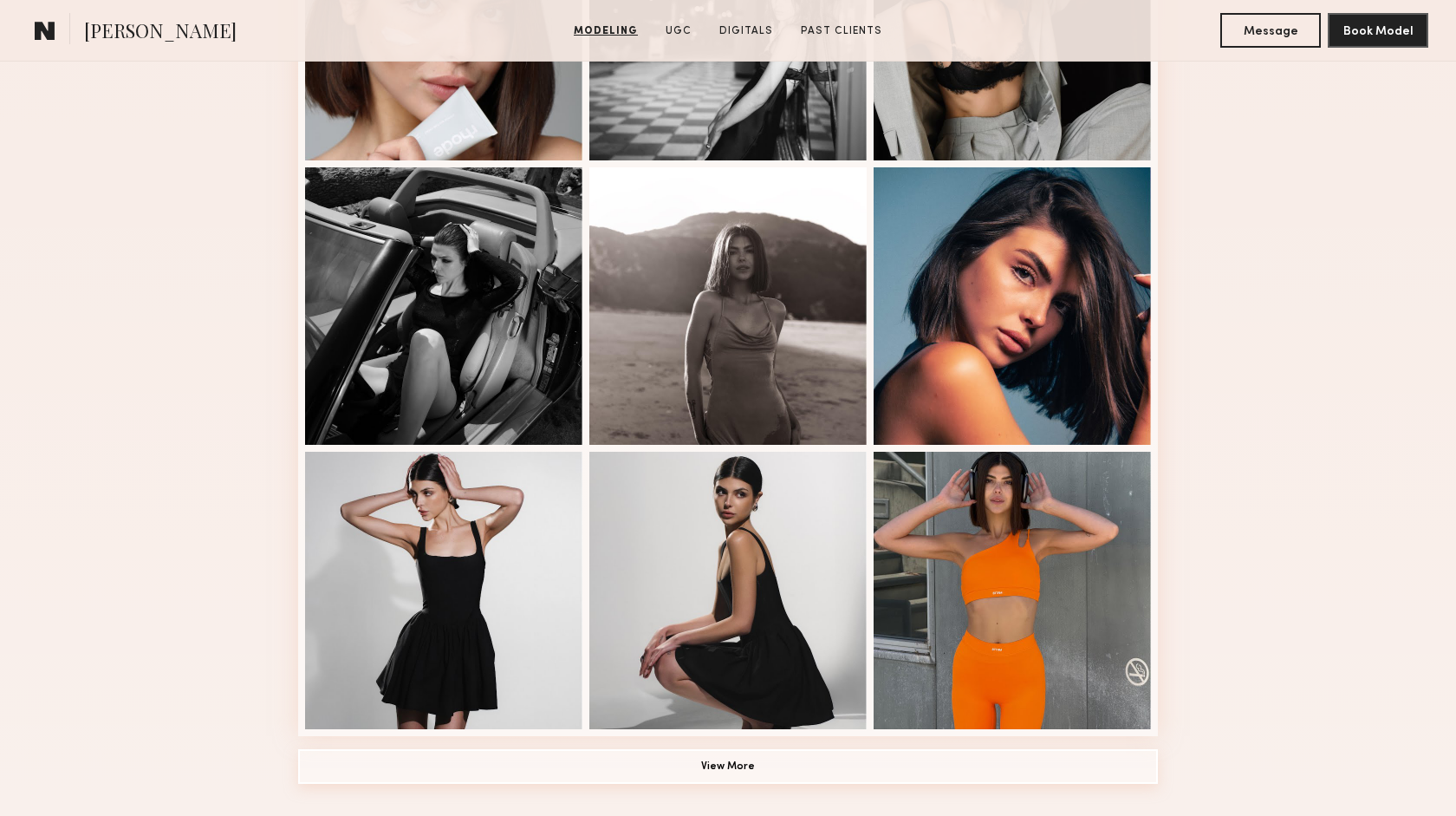
click at [743, 759] on button "View More" at bounding box center [727, 767] width 859 height 35
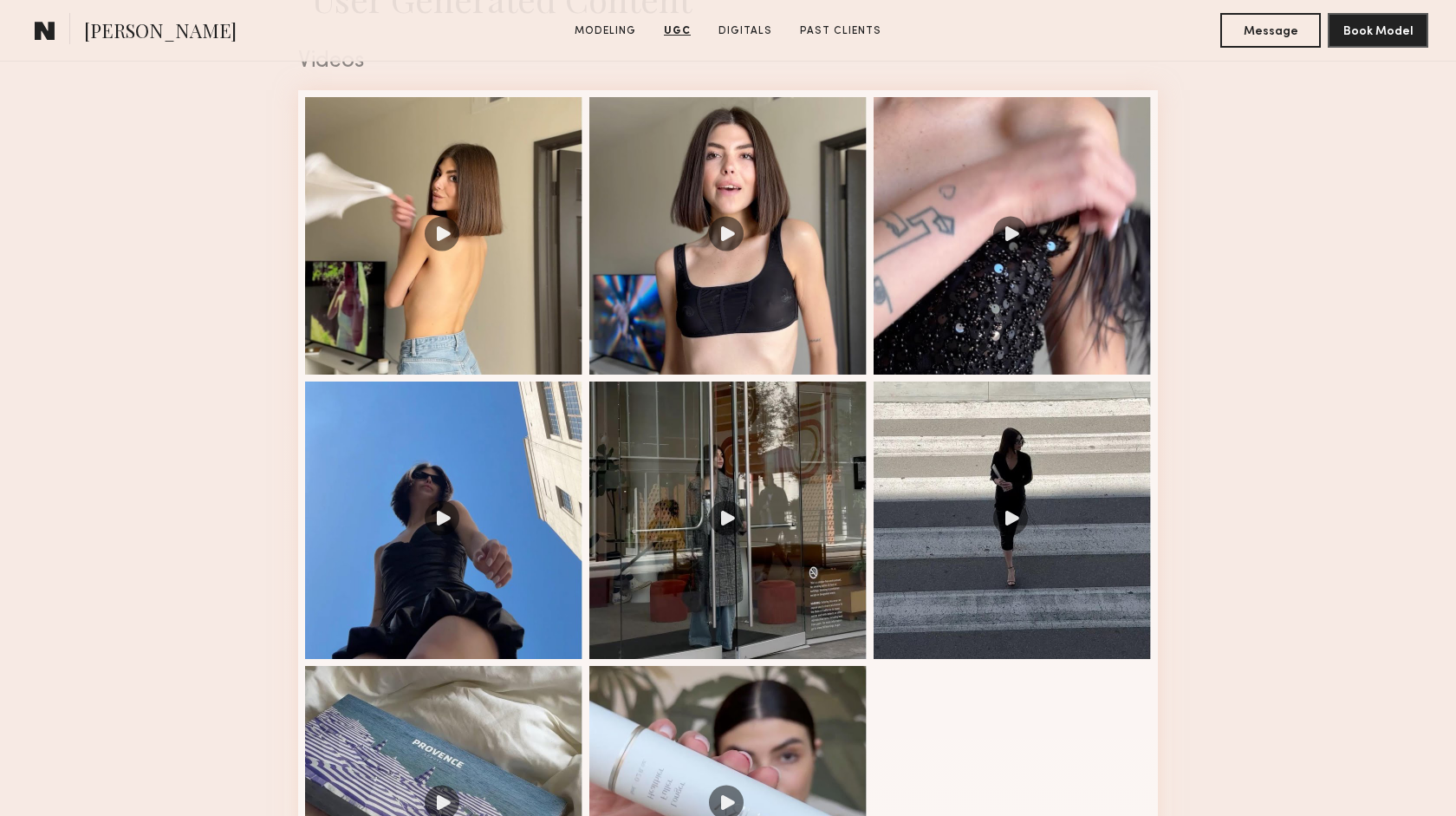
scroll to position [2873, 0]
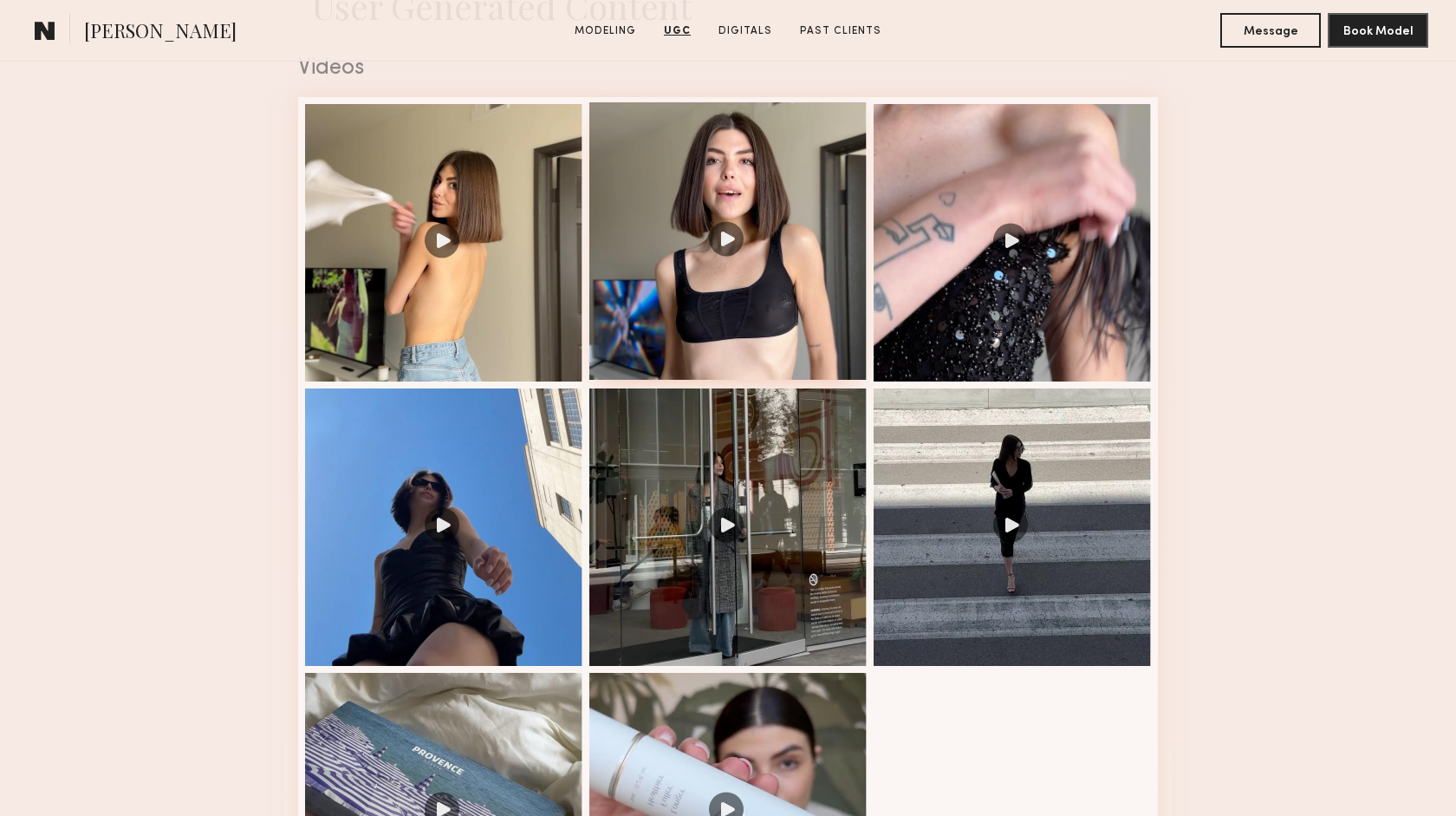
click at [730, 242] on div at bounding box center [728, 241] width 277 height 277
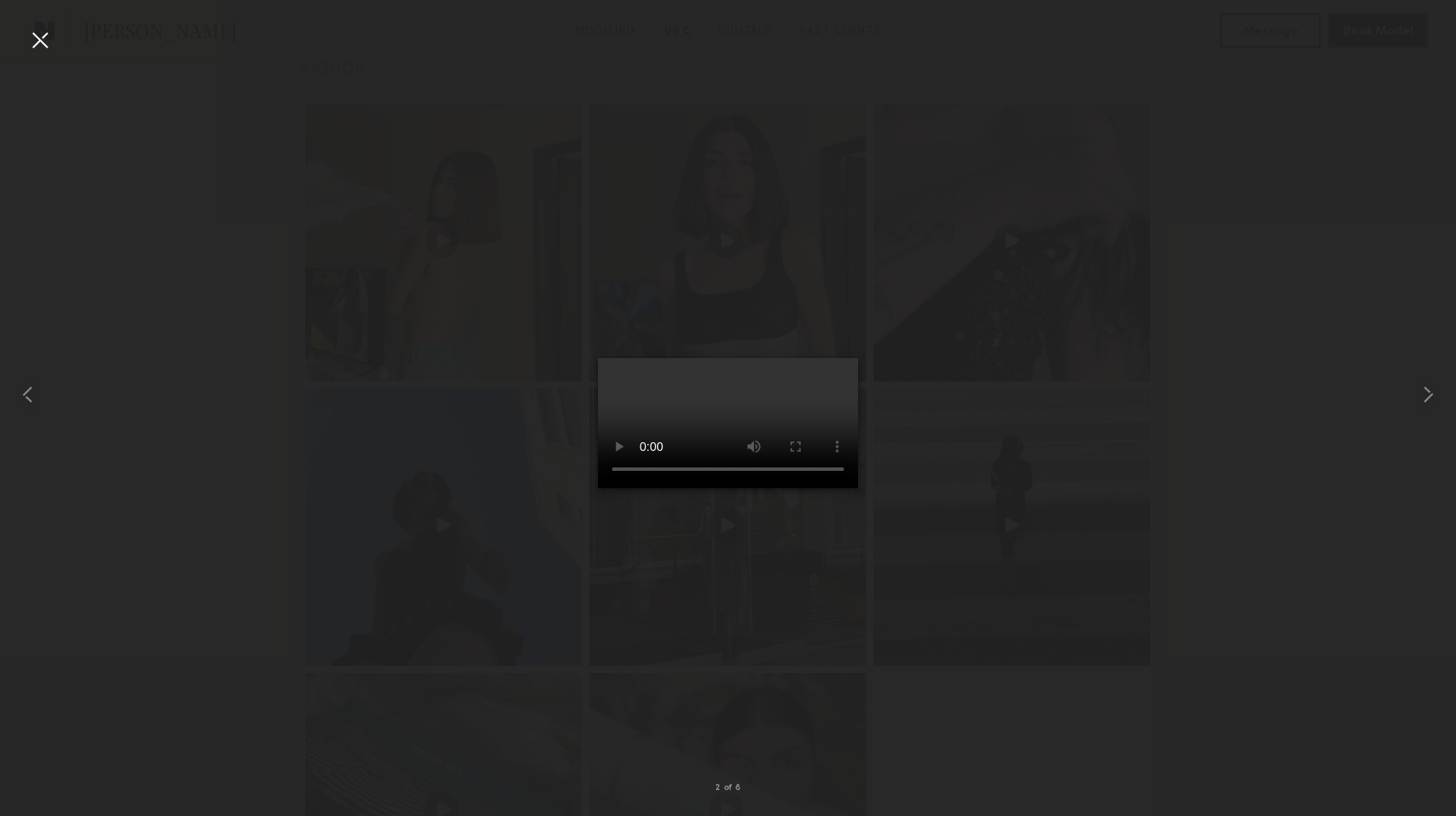
click at [39, 38] on div at bounding box center [40, 40] width 28 height 28
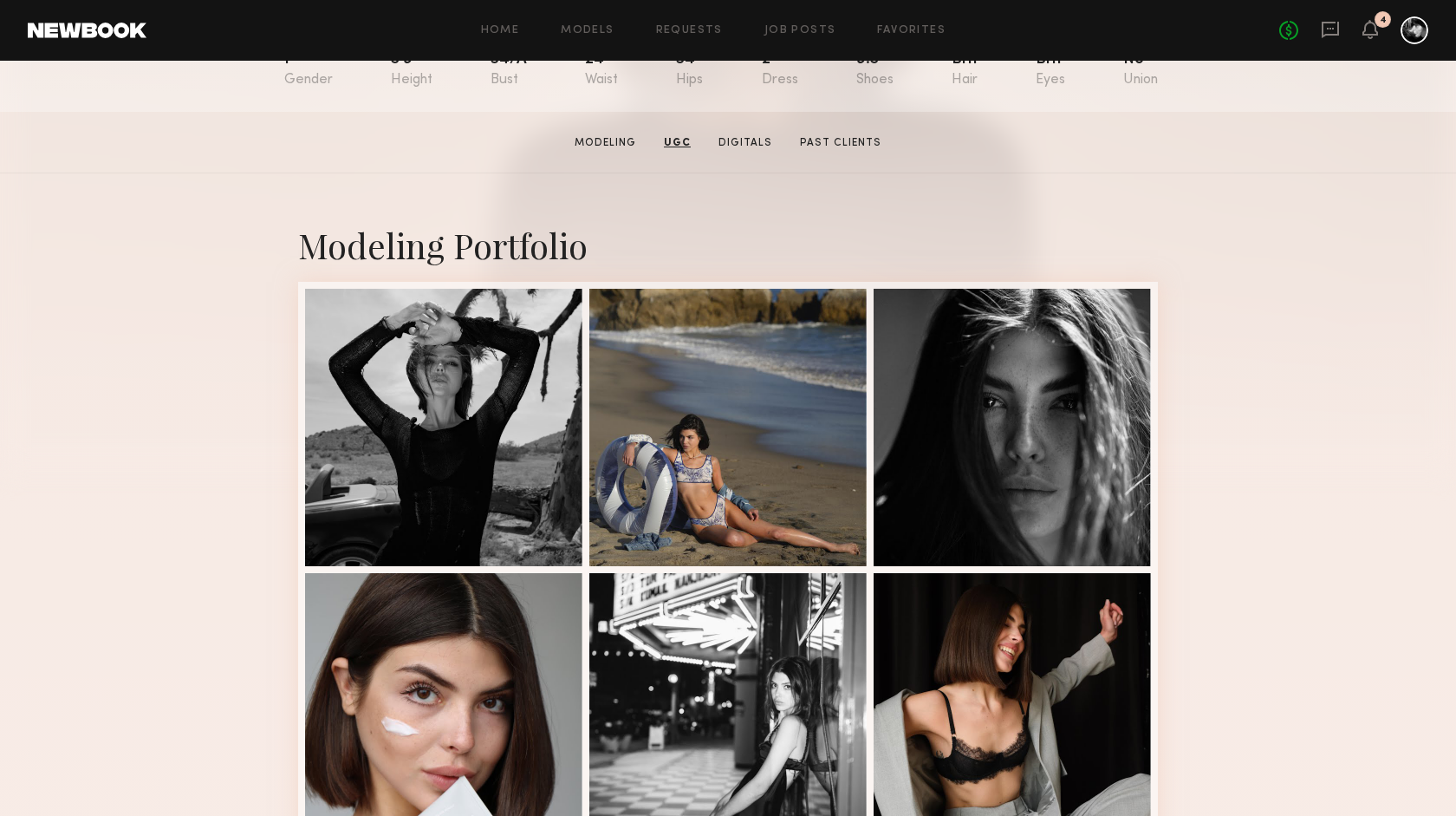
scroll to position [0, 0]
